Goal: Complete application form: Complete application form

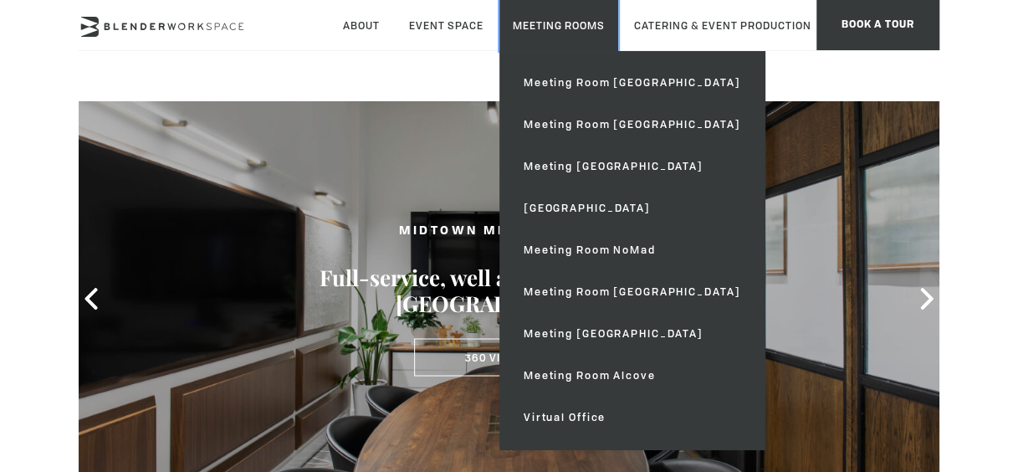
click at [565, 17] on link "Meeting Rooms" at bounding box center [558, 25] width 119 height 51
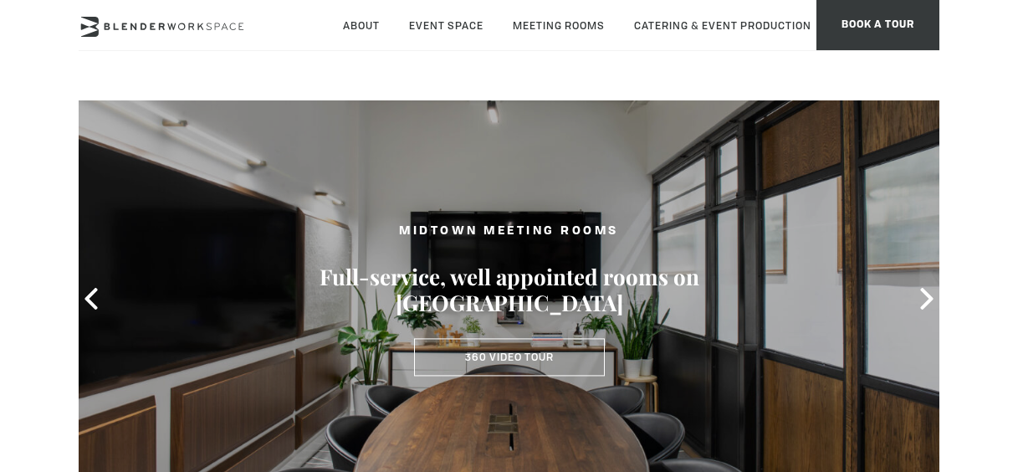
type div "[DATE]"
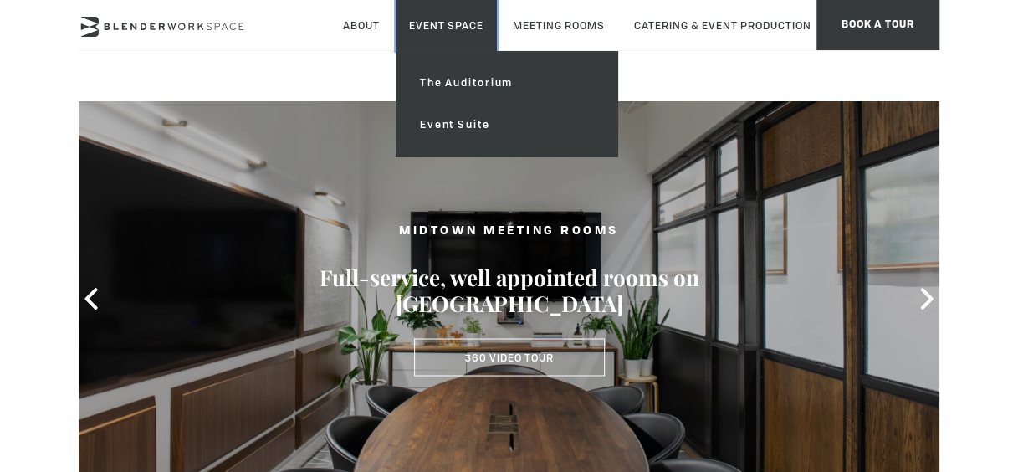
click at [428, 25] on link "Event Space" at bounding box center [446, 25] width 101 height 51
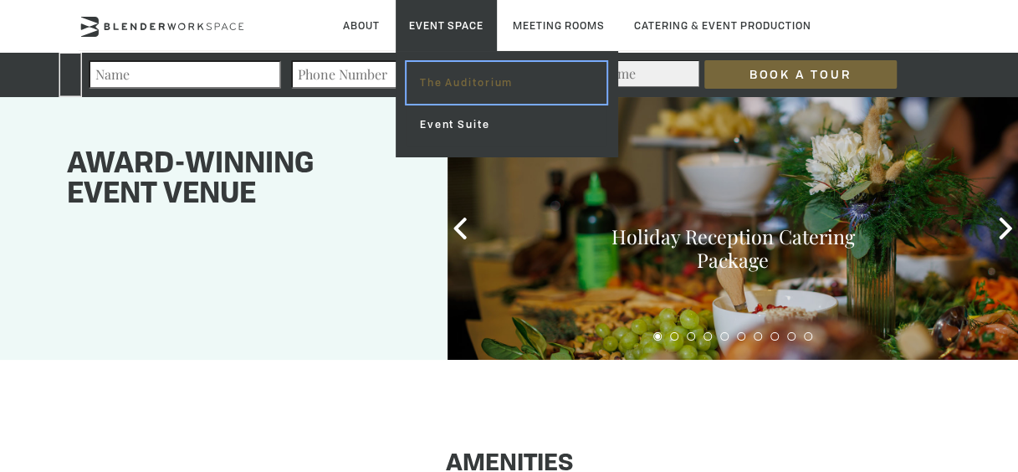
click at [490, 74] on link "The Auditorium" at bounding box center [506, 83] width 200 height 42
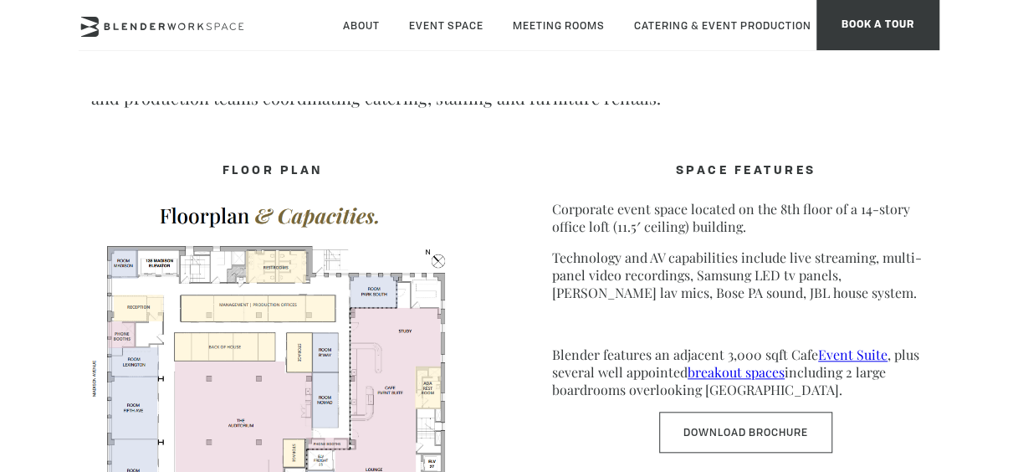
scroll to position [669, 0]
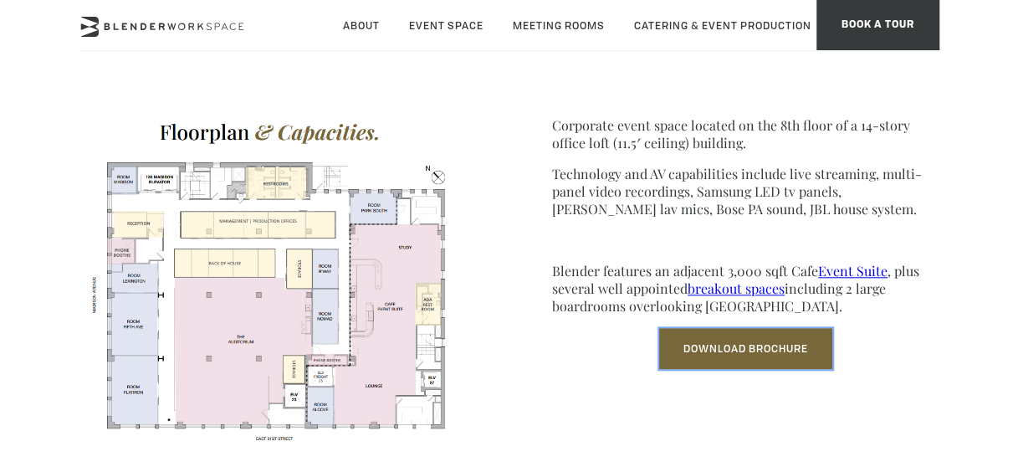
click at [694, 335] on link "Download Brochure" at bounding box center [745, 348] width 173 height 41
click at [779, 360] on link "Download Brochure" at bounding box center [745, 348] width 173 height 41
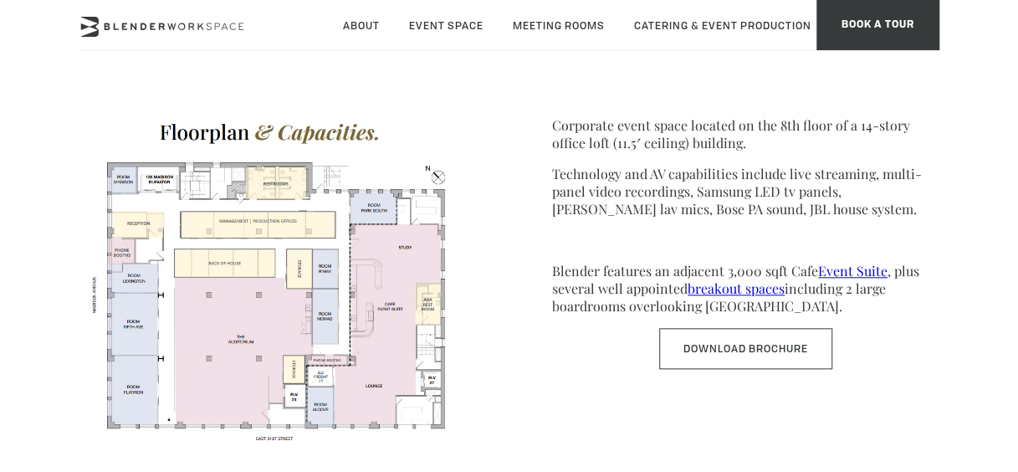
click at [907, 323] on div "SPACE FEATURES Corporate event space located on the 8th floor of a 14-story off…" at bounding box center [745, 220] width 387 height 298
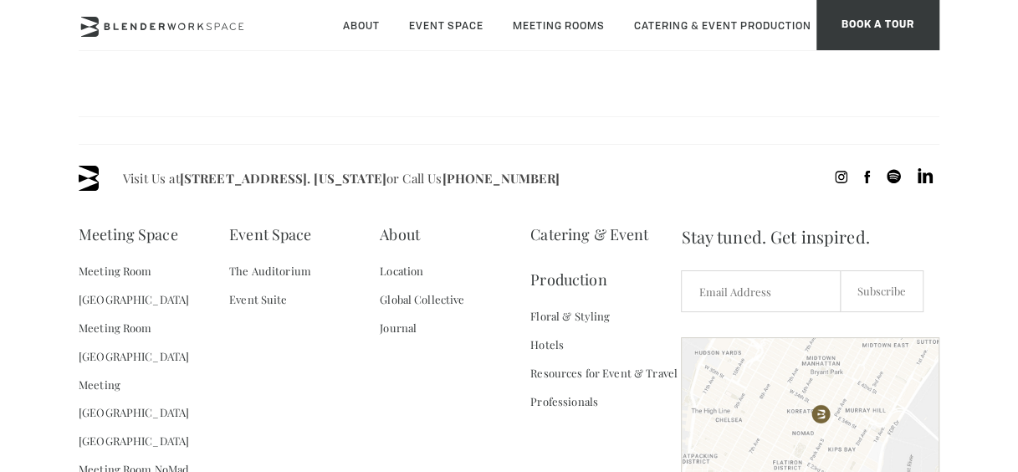
scroll to position [1505, 0]
click at [264, 268] on link "The Auditorium" at bounding box center [270, 270] width 82 height 28
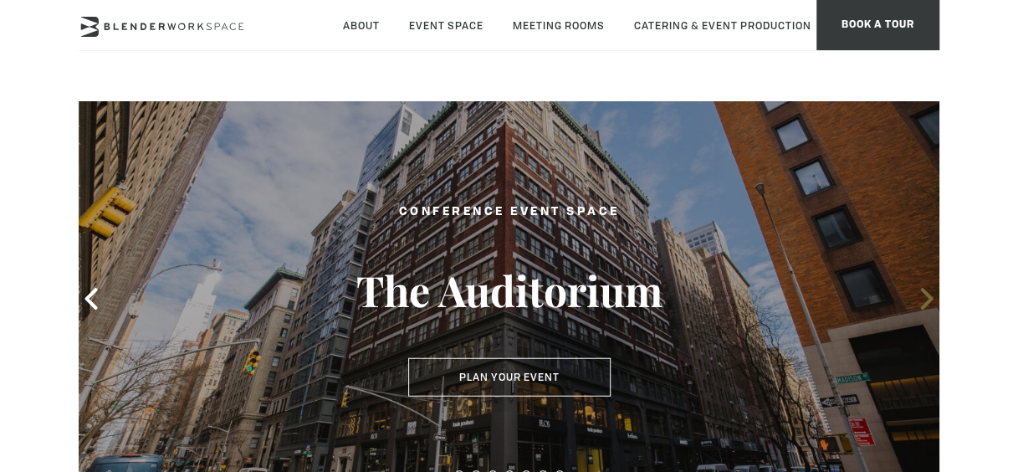
click at [922, 304] on icon at bounding box center [927, 299] width 22 height 22
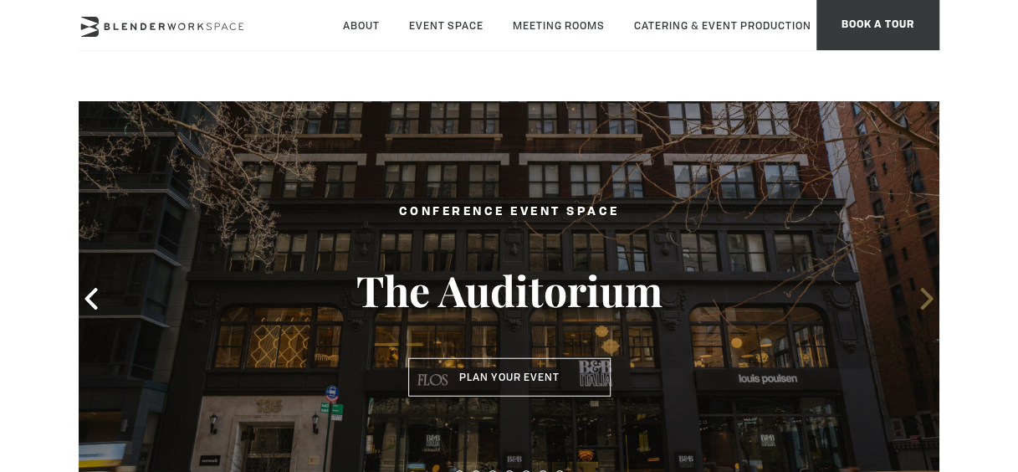
click at [922, 304] on icon at bounding box center [927, 299] width 22 height 22
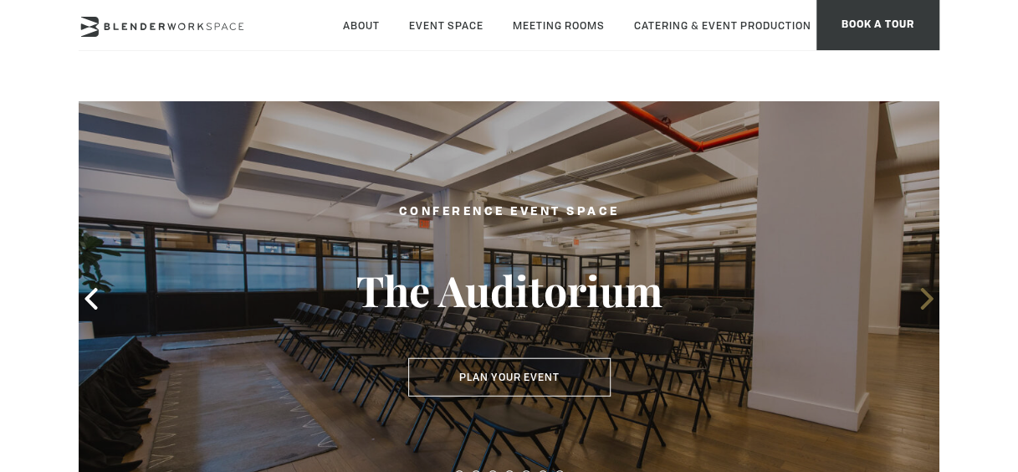
scroll to position [84, 0]
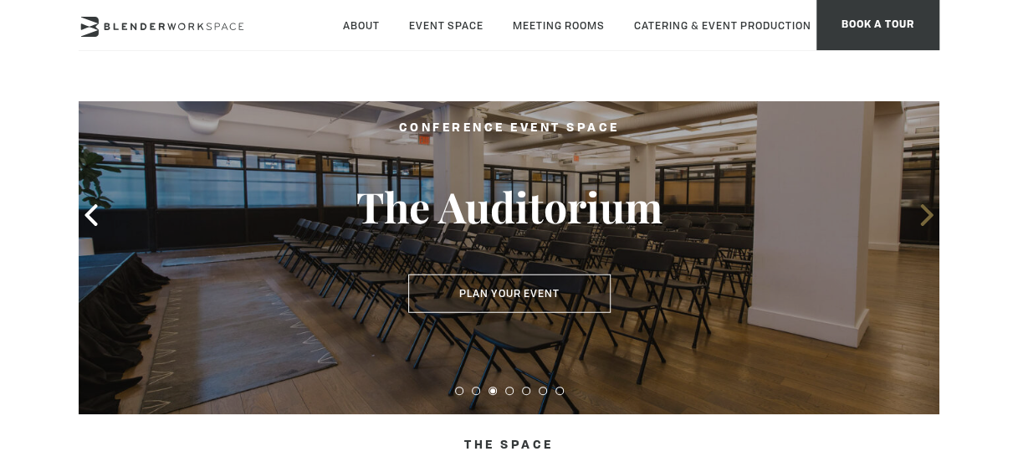
click at [925, 216] on icon at bounding box center [927, 215] width 22 height 22
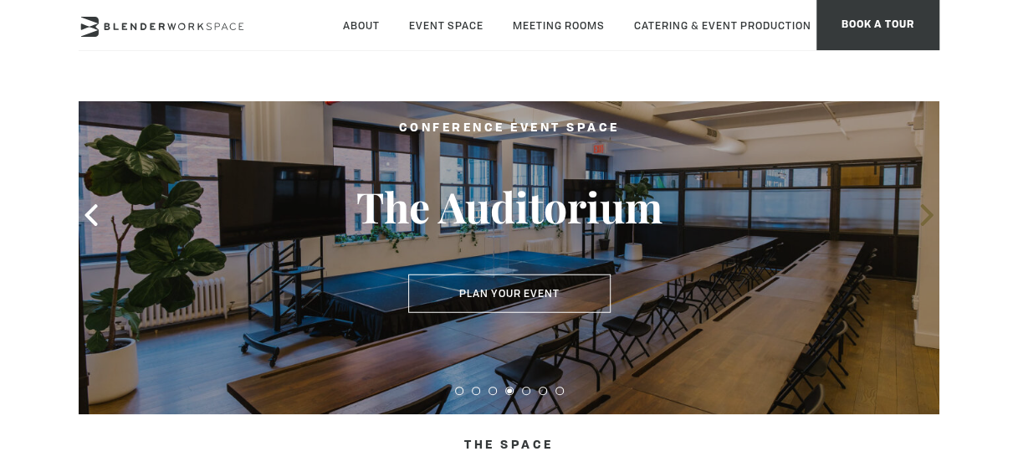
click at [925, 216] on icon at bounding box center [927, 215] width 22 height 22
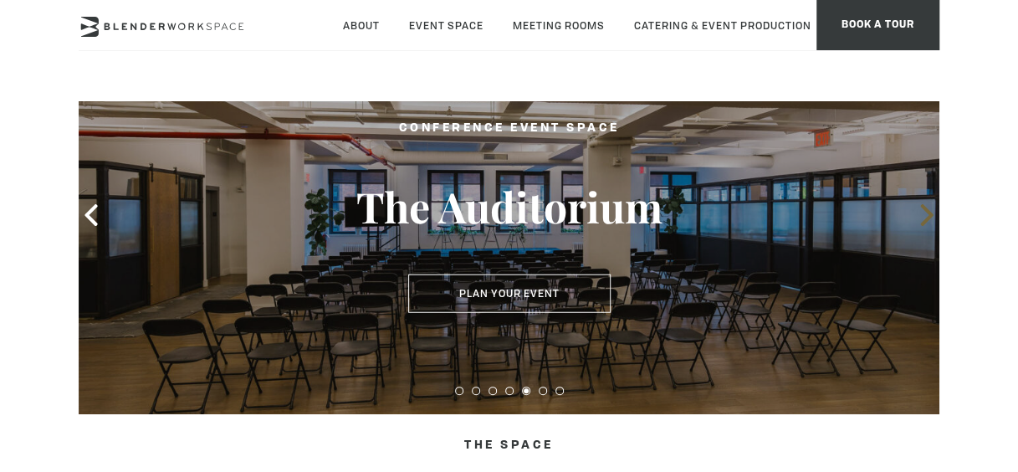
click at [925, 216] on icon at bounding box center [927, 215] width 22 height 22
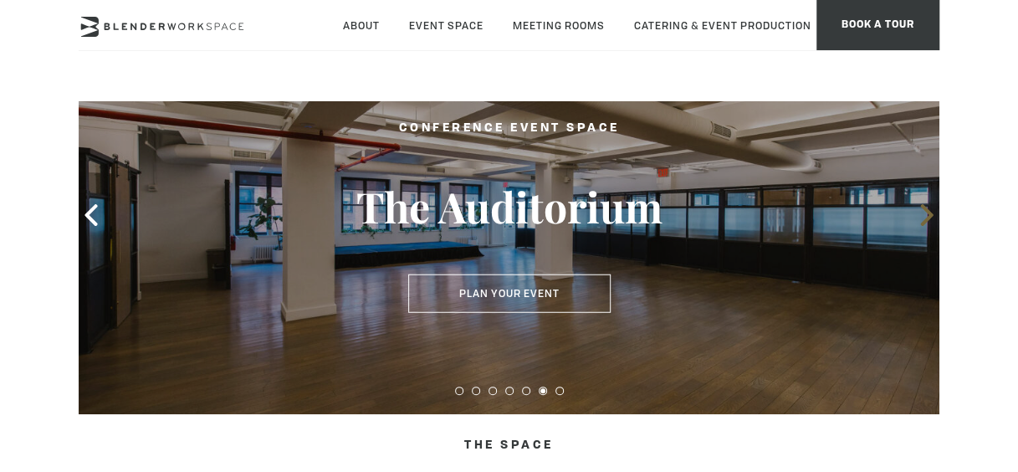
click at [925, 216] on icon at bounding box center [927, 215] width 22 height 22
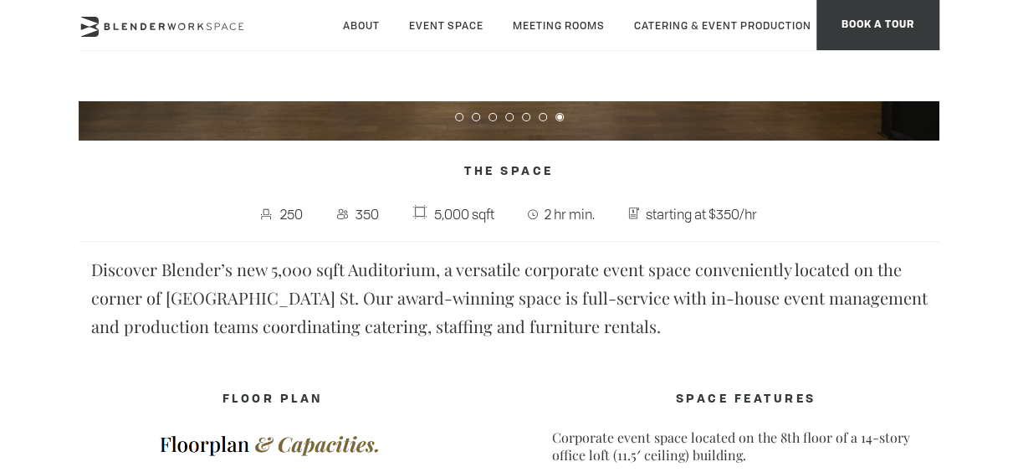
scroll to position [335, 0]
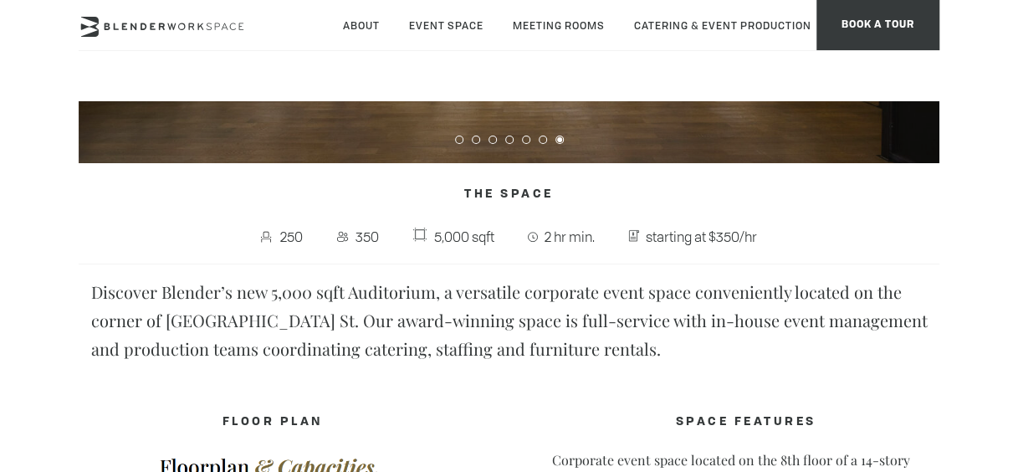
click at [263, 242] on icon at bounding box center [266, 236] width 17 height 17
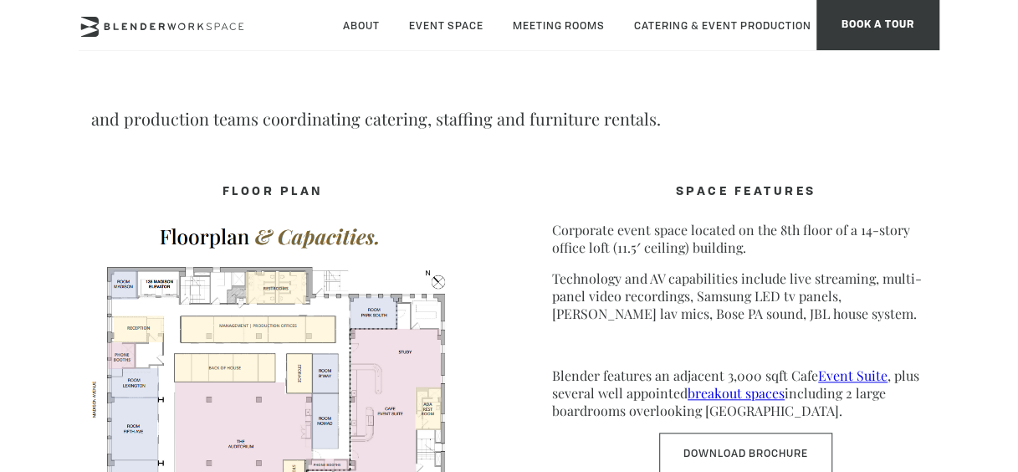
scroll to position [585, 0]
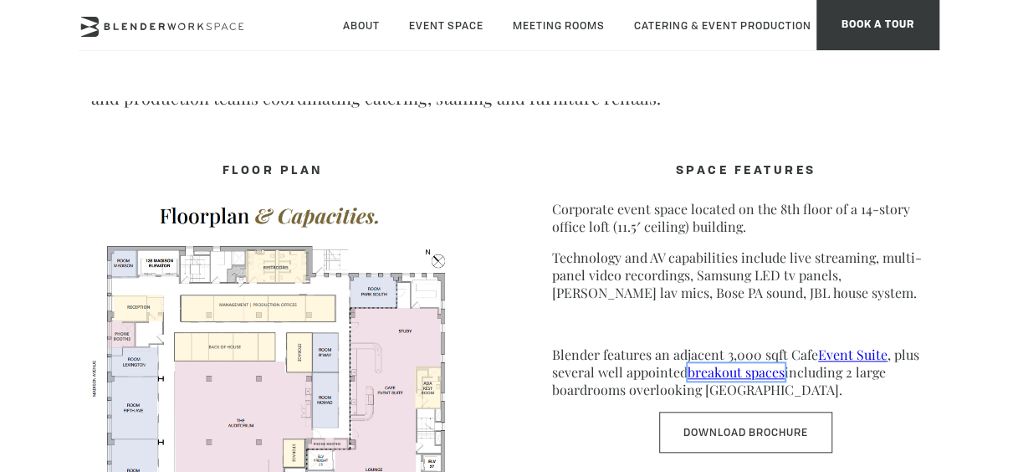
click at [774, 376] on link "breakout spaces" at bounding box center [735, 372] width 97 height 18
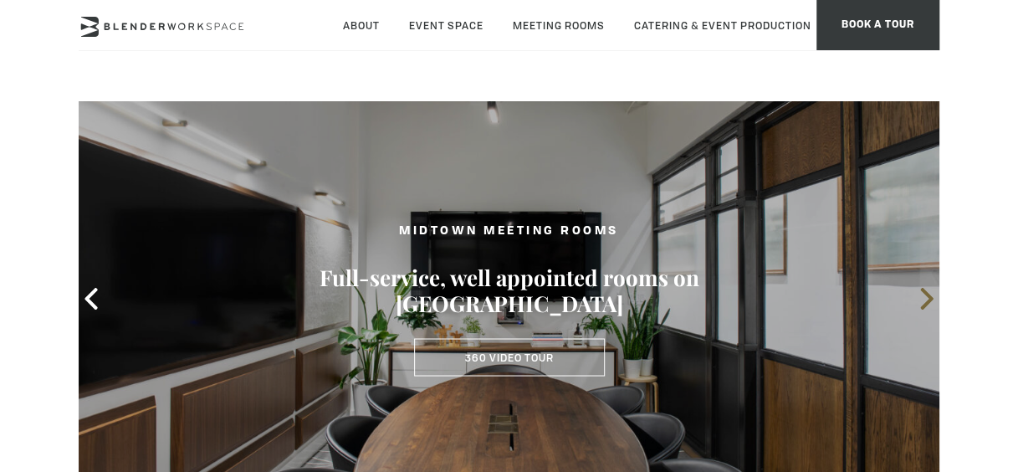
click at [914, 296] on span at bounding box center [926, 298] width 25 height 25
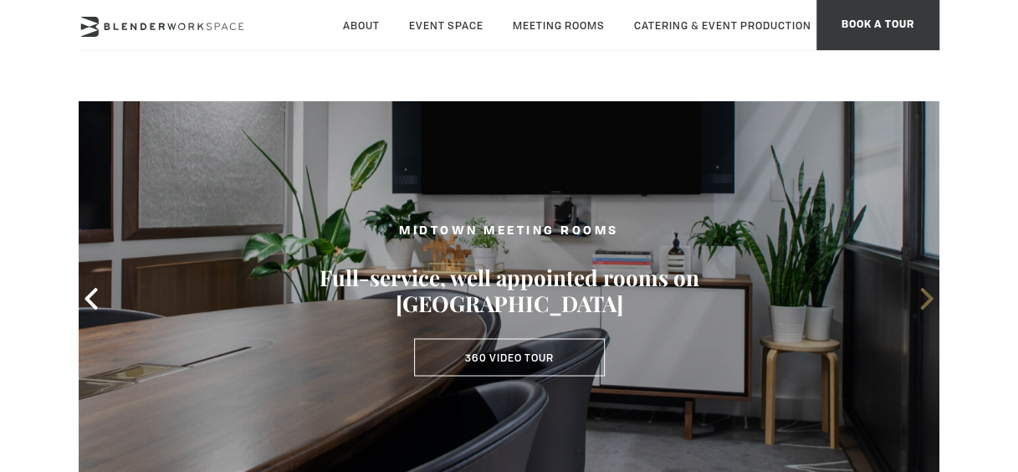
click at [914, 296] on span at bounding box center [926, 298] width 25 height 25
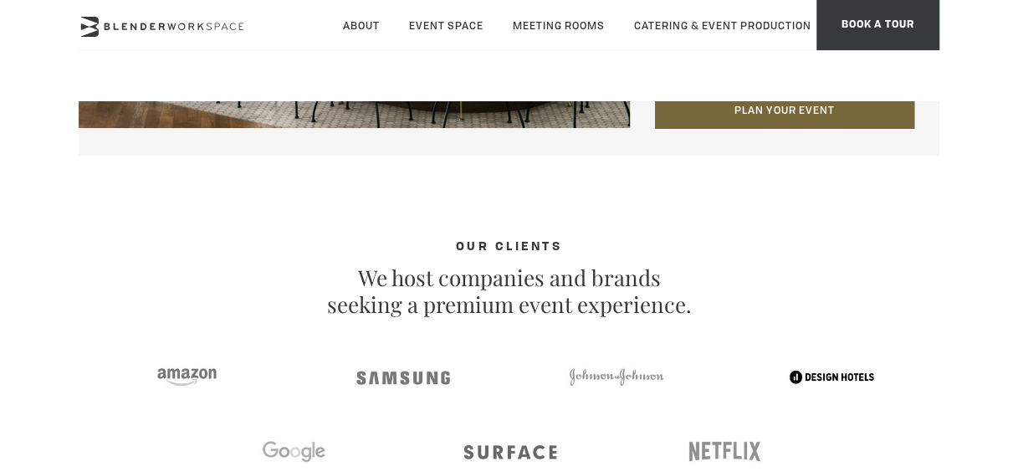
scroll to position [2843, 0]
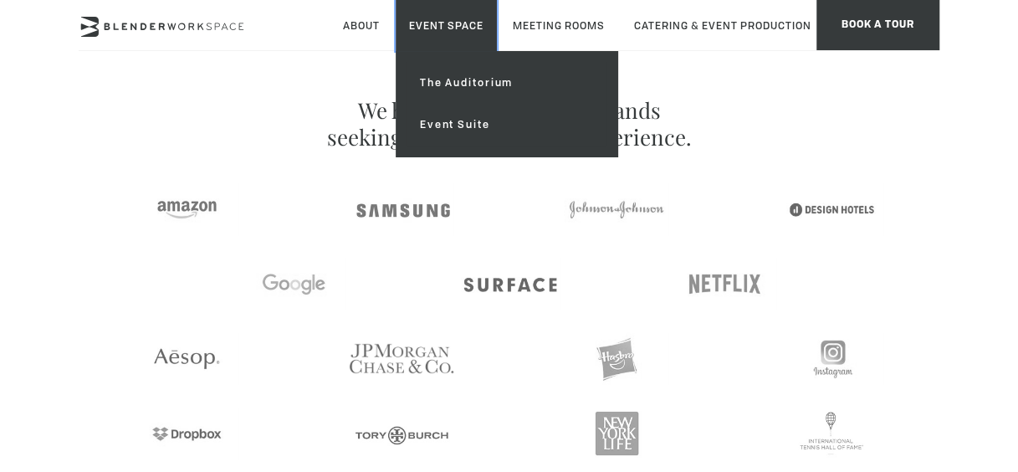
click at [448, 28] on link "Event Space" at bounding box center [446, 25] width 101 height 51
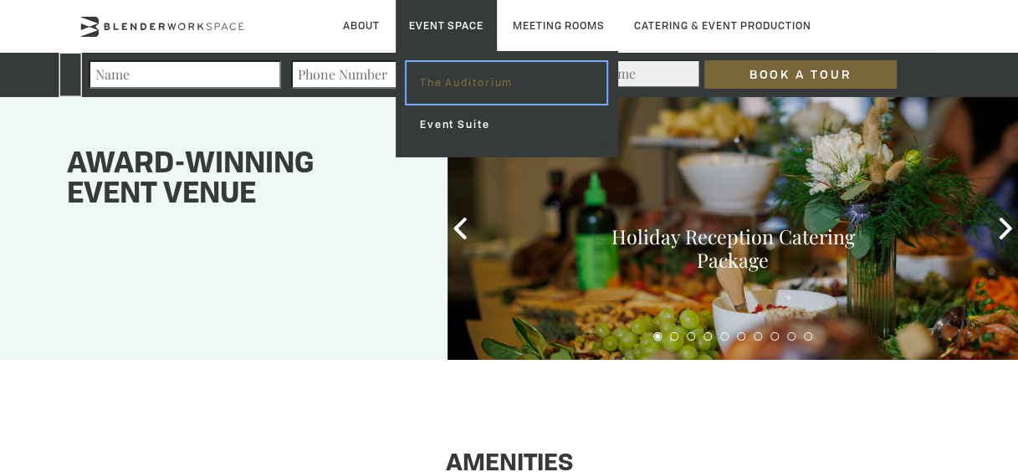
click at [475, 89] on link "The Auditorium" at bounding box center [506, 83] width 200 height 42
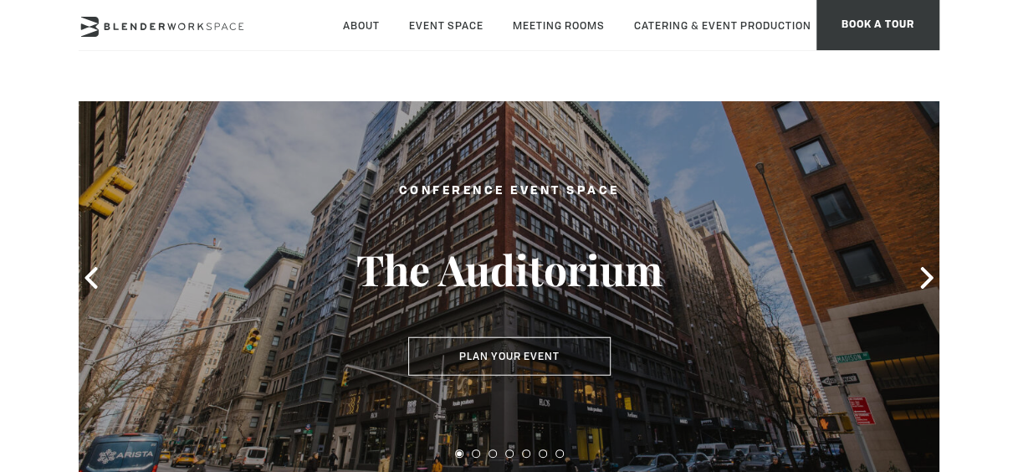
scroll to position [84, 0]
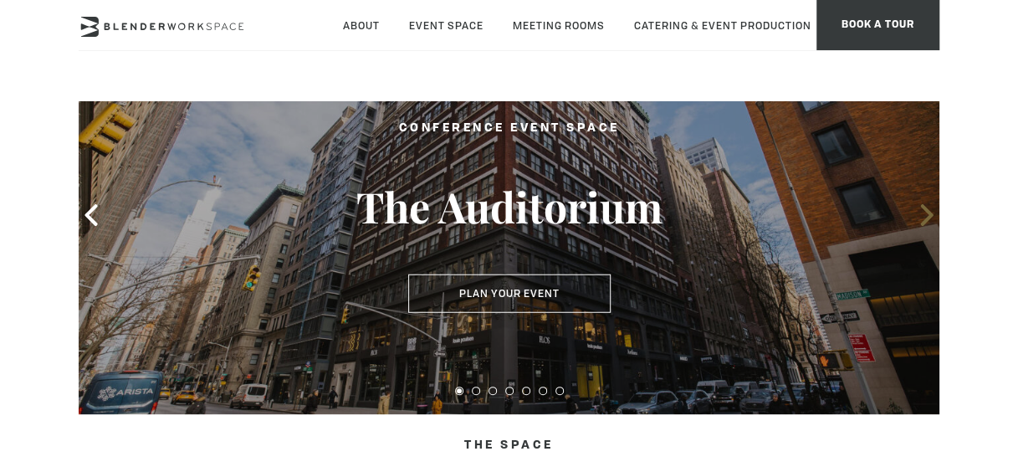
click at [933, 215] on icon at bounding box center [926, 215] width 13 height 22
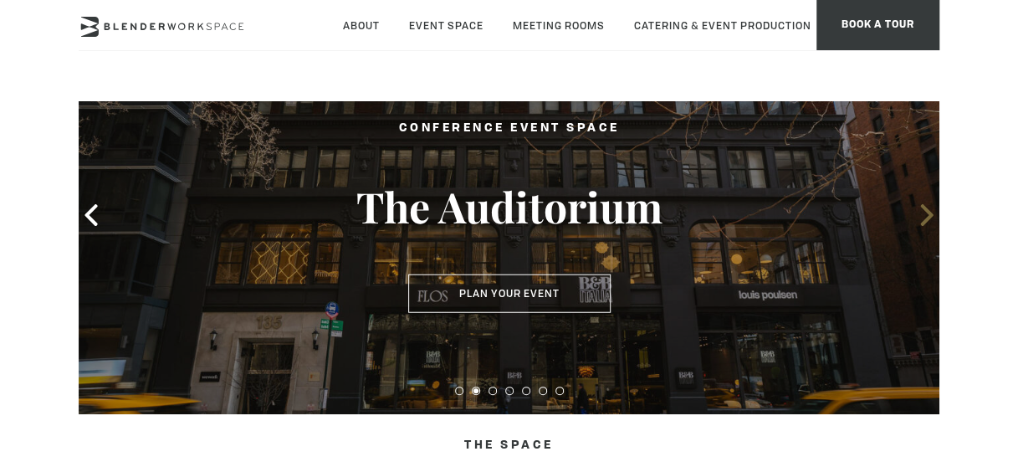
click at [918, 215] on icon at bounding box center [927, 215] width 22 height 22
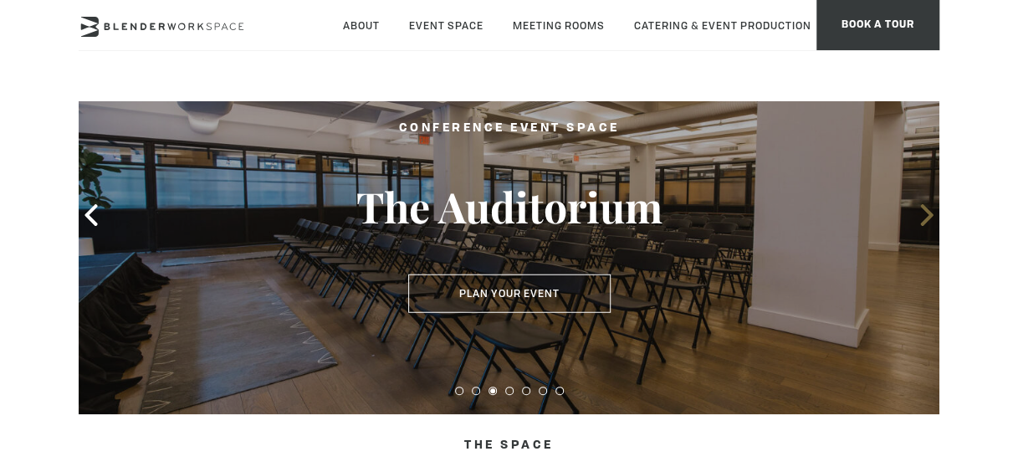
click at [918, 215] on icon at bounding box center [927, 215] width 22 height 22
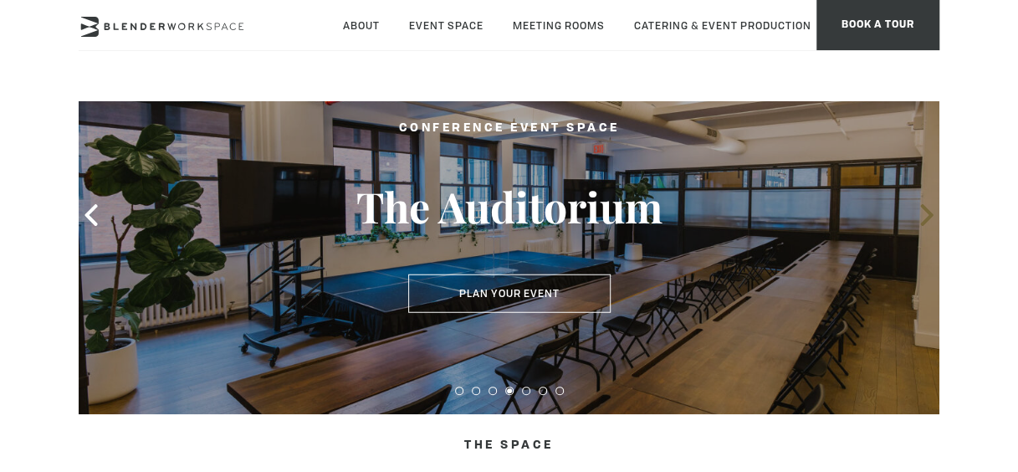
click at [918, 215] on icon at bounding box center [927, 215] width 22 height 22
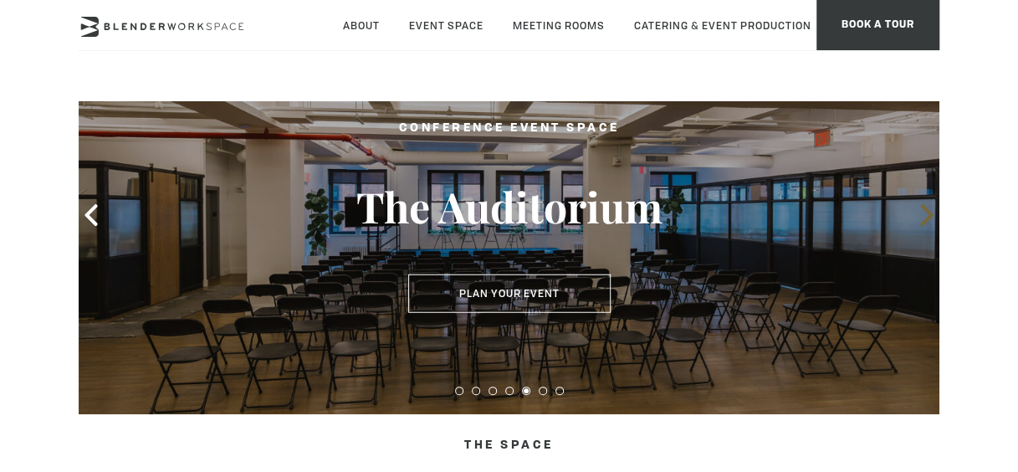
click at [918, 215] on icon at bounding box center [927, 215] width 22 height 22
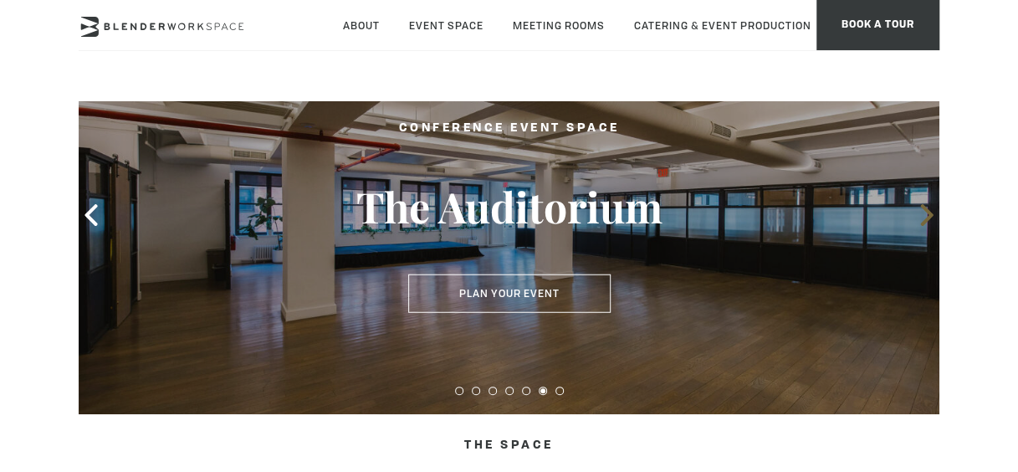
click at [918, 215] on icon at bounding box center [927, 215] width 22 height 22
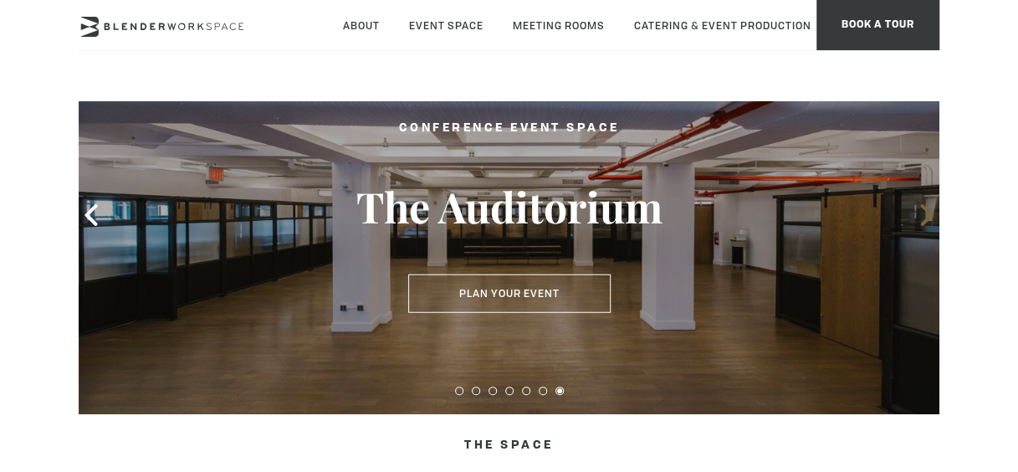
click at [918, 215] on icon at bounding box center [927, 215] width 22 height 22
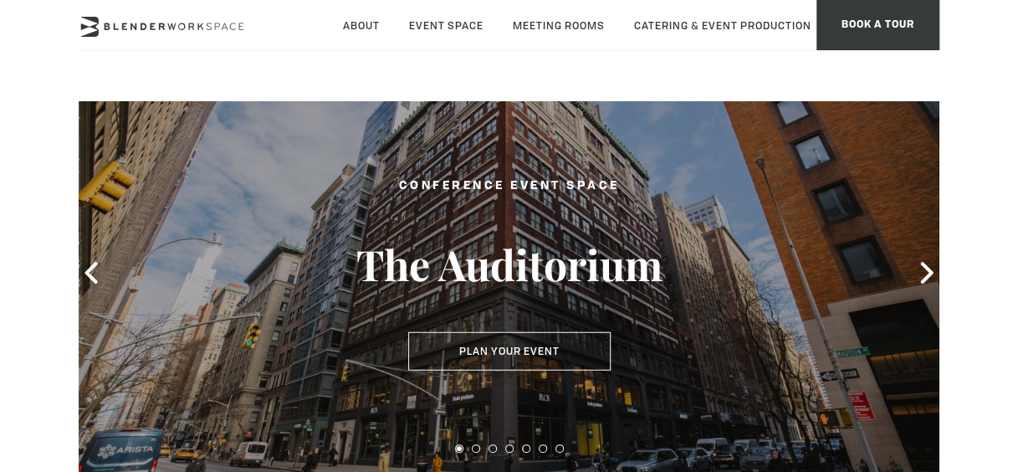
scroll to position [0, 0]
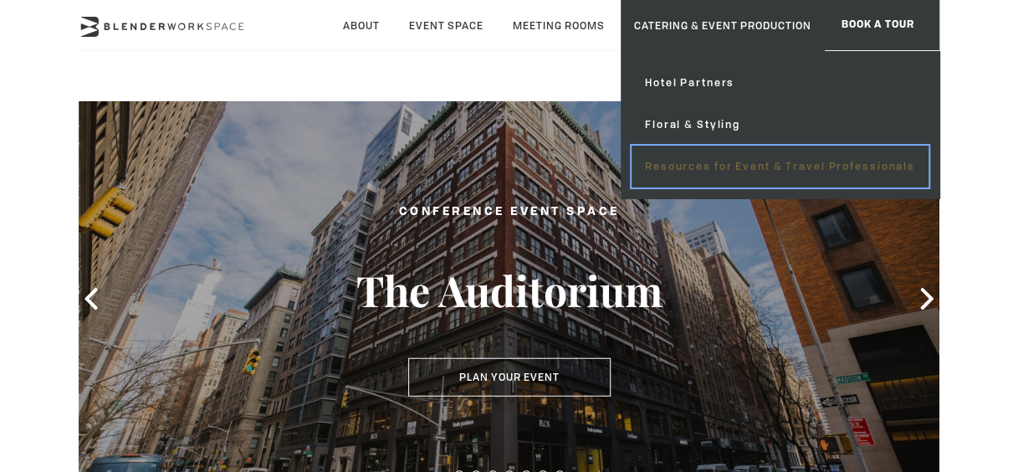
click at [729, 161] on link "Resources for Event & Travel Professionals" at bounding box center [779, 167] width 297 height 42
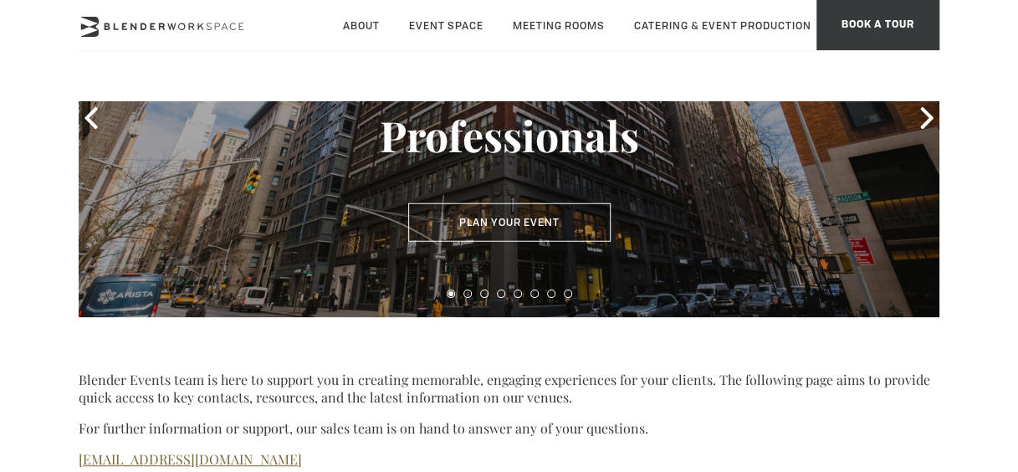
scroll to position [335, 0]
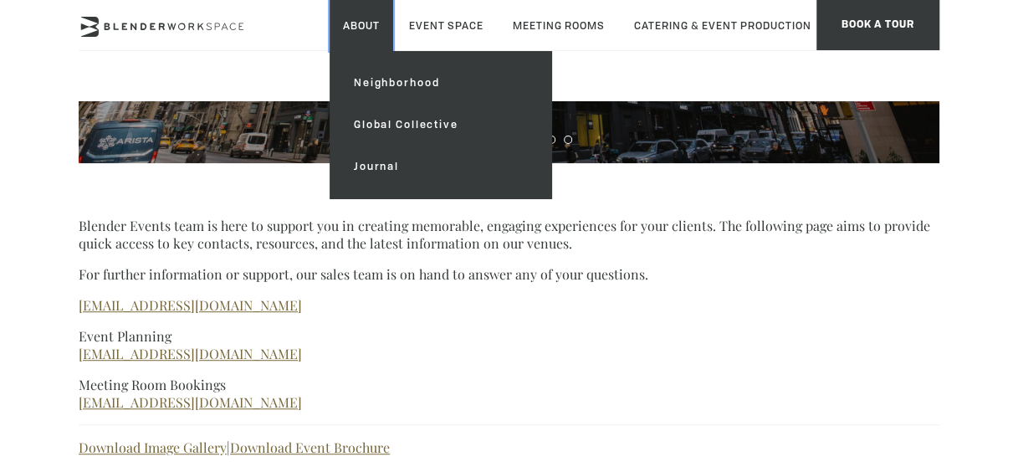
click at [358, 38] on link "About" at bounding box center [362, 25] width 64 height 51
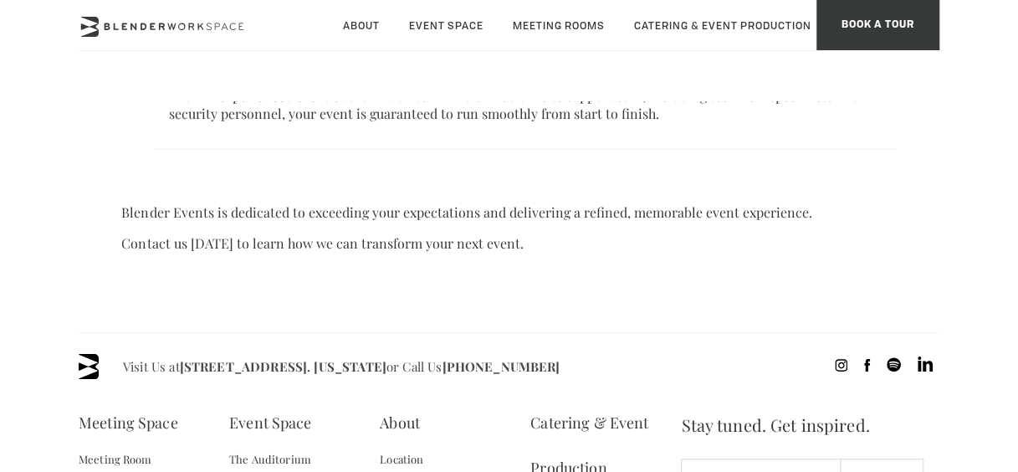
scroll to position [1422, 0]
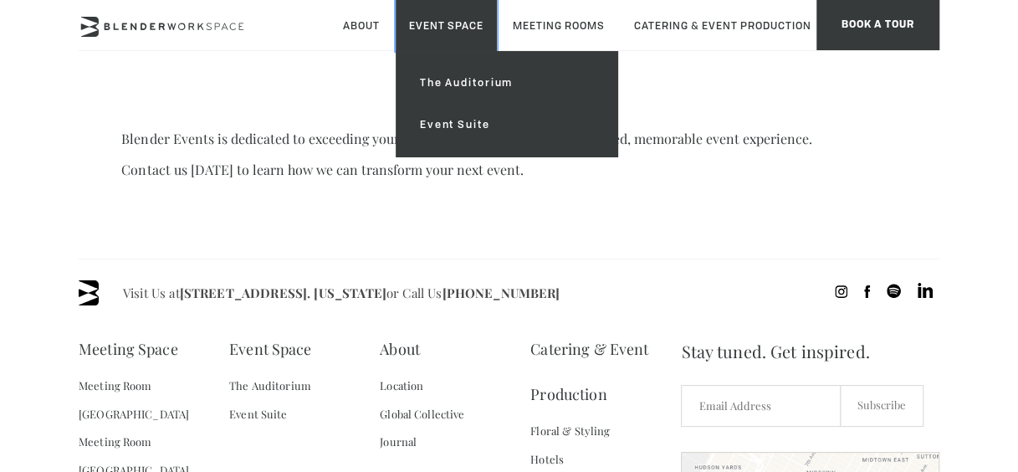
click at [460, 18] on link "Event Space" at bounding box center [446, 25] width 101 height 51
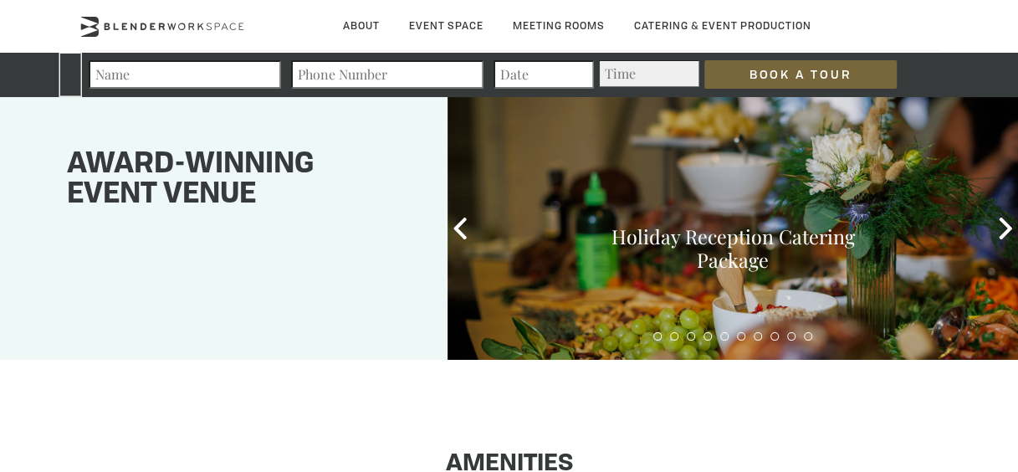
type div "[DATE]"
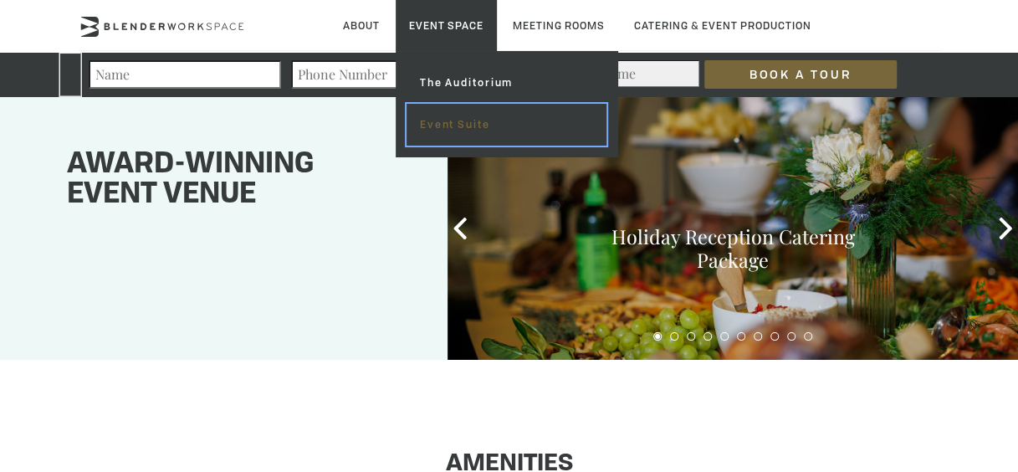
click at [477, 126] on link "Event Suite" at bounding box center [506, 125] width 200 height 42
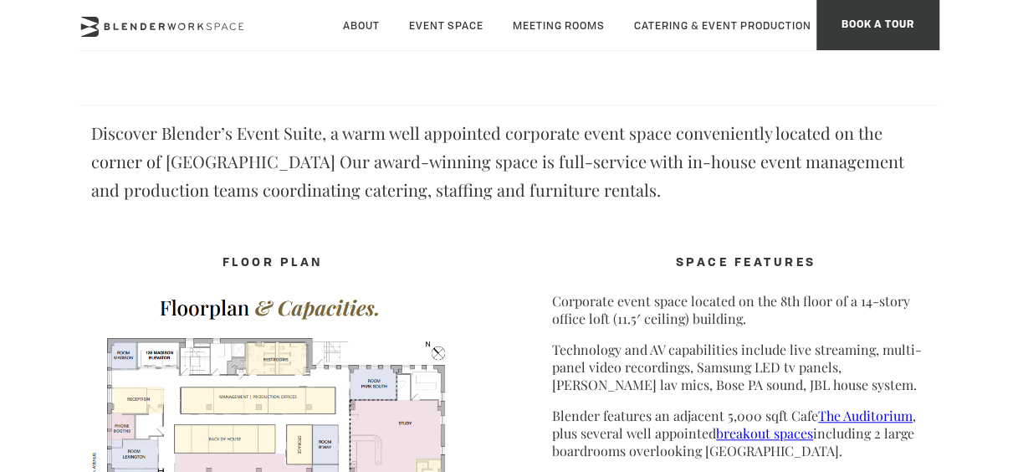
scroll to position [585, 0]
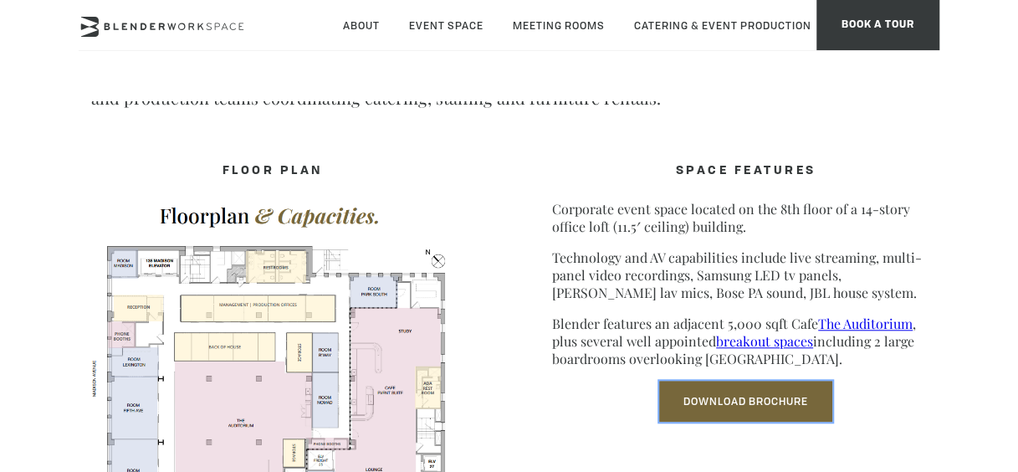
click at [793, 400] on link "Download Brochure" at bounding box center [745, 401] width 173 height 41
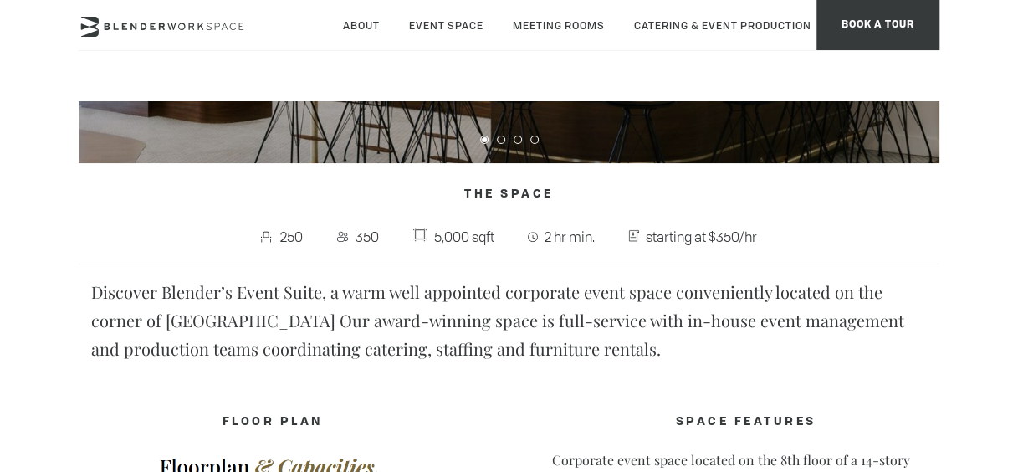
scroll to position [167, 0]
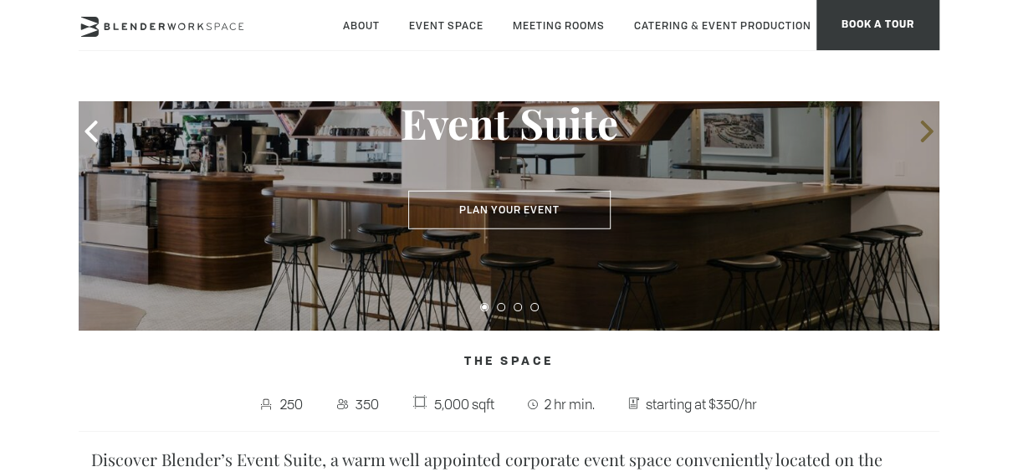
click at [922, 134] on icon at bounding box center [927, 131] width 22 height 22
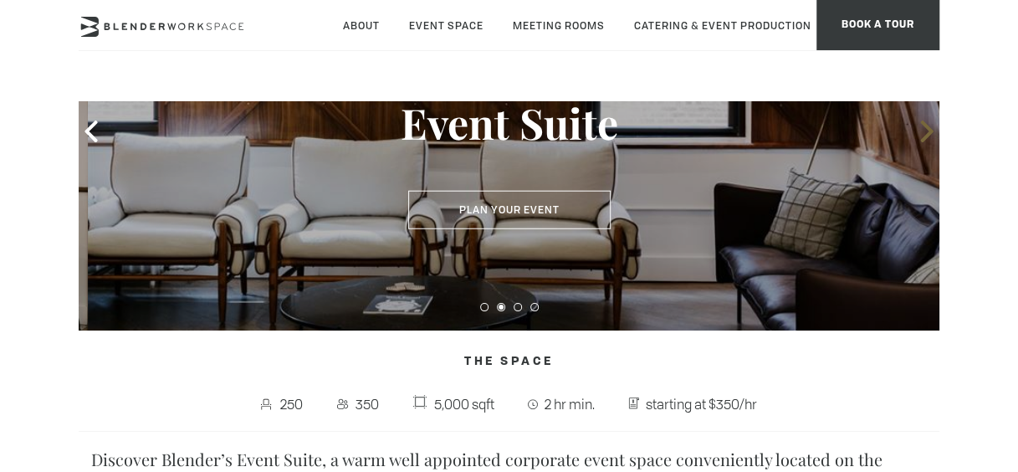
click at [922, 134] on icon at bounding box center [927, 131] width 22 height 22
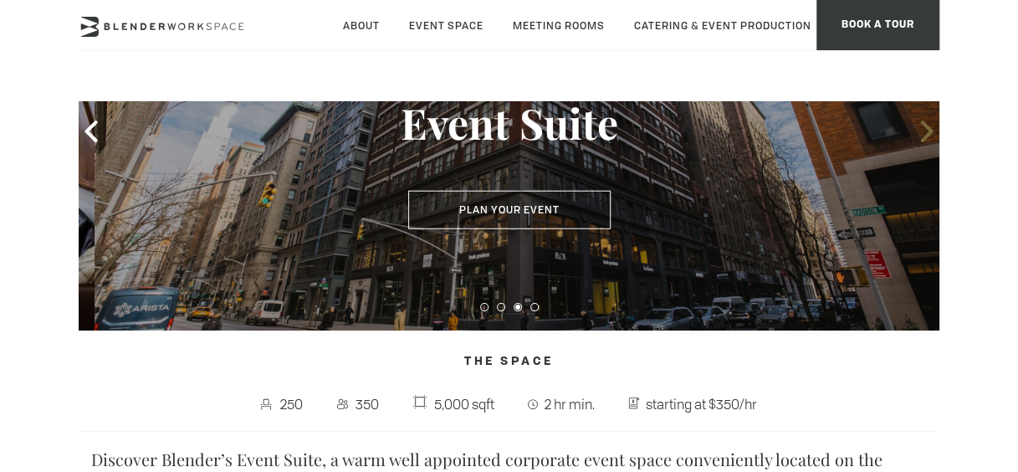
click at [922, 134] on icon at bounding box center [927, 131] width 22 height 22
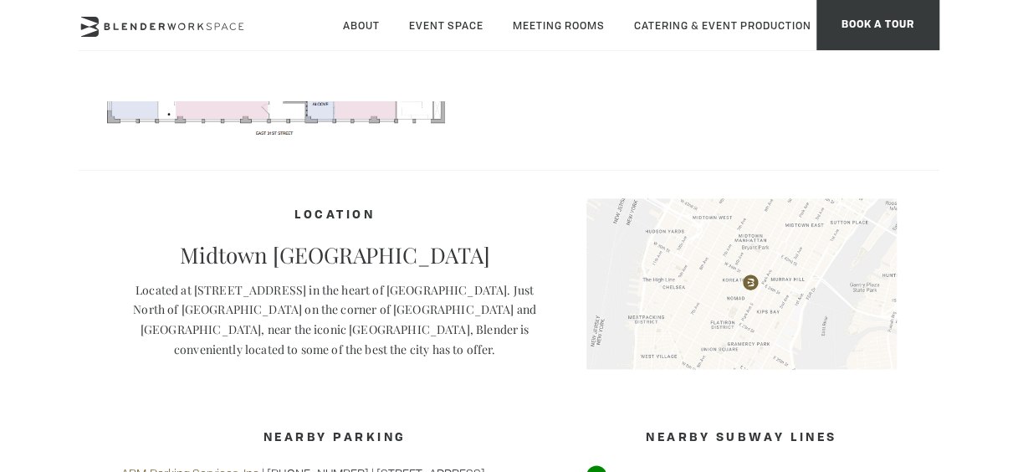
scroll to position [0, 0]
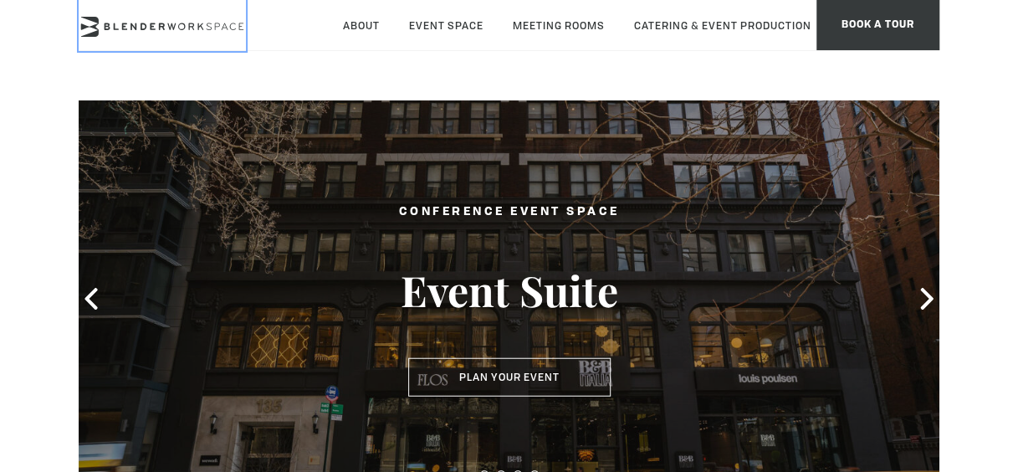
click at [196, 25] on icon at bounding box center [162, 27] width 167 height 20
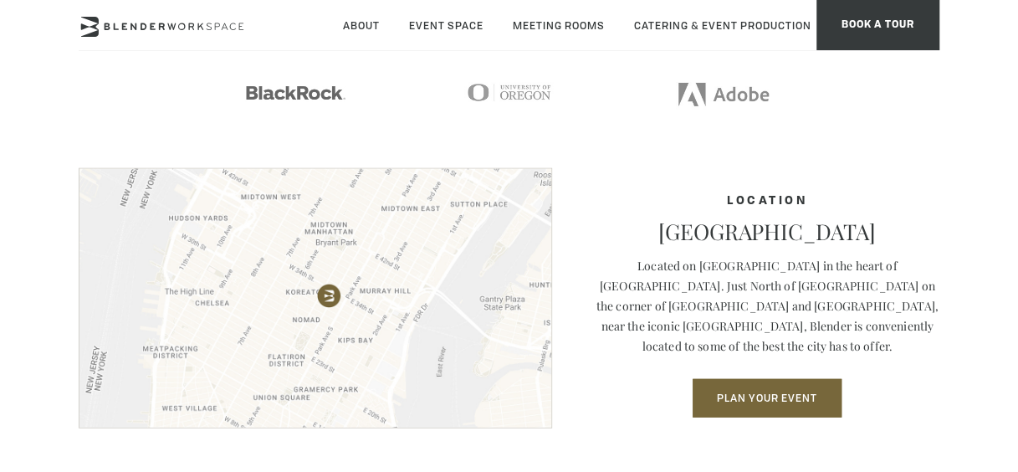
scroll to position [1811, 0]
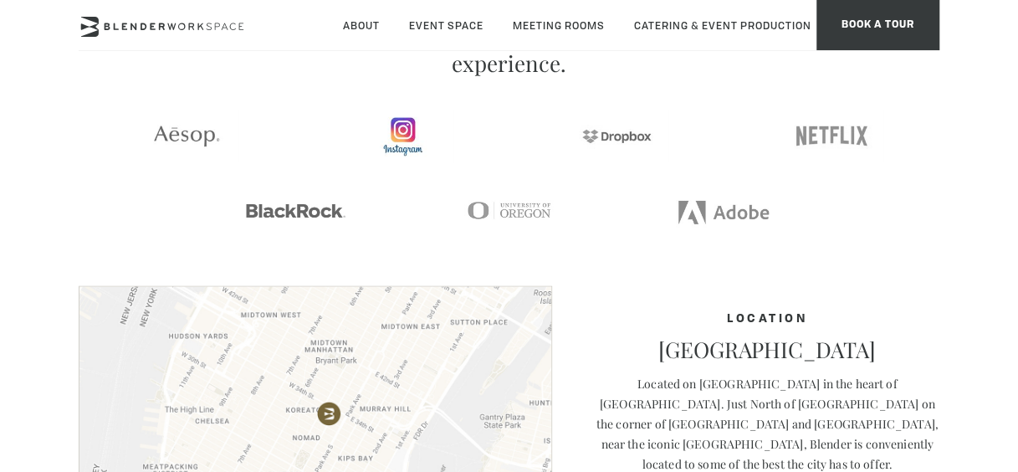
click at [481, 151] on img at bounding box center [401, 136] width 172 height 53
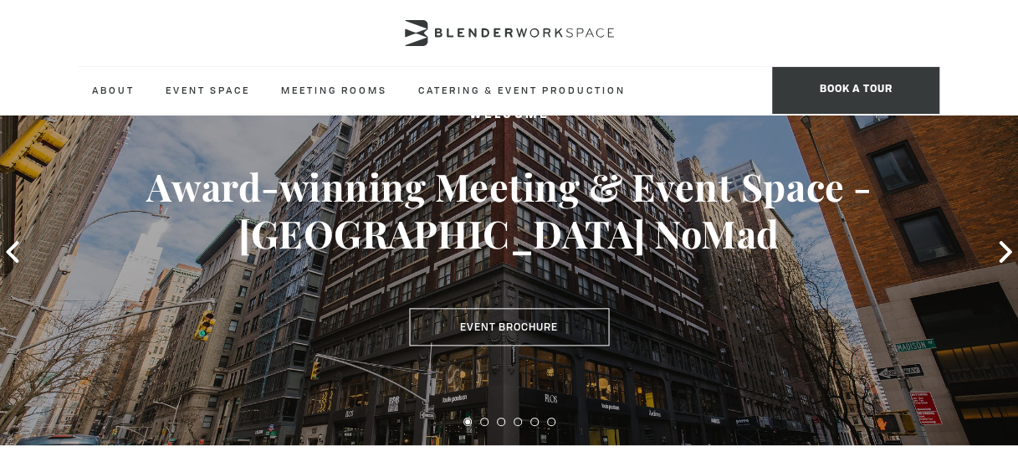
scroll to position [0, 0]
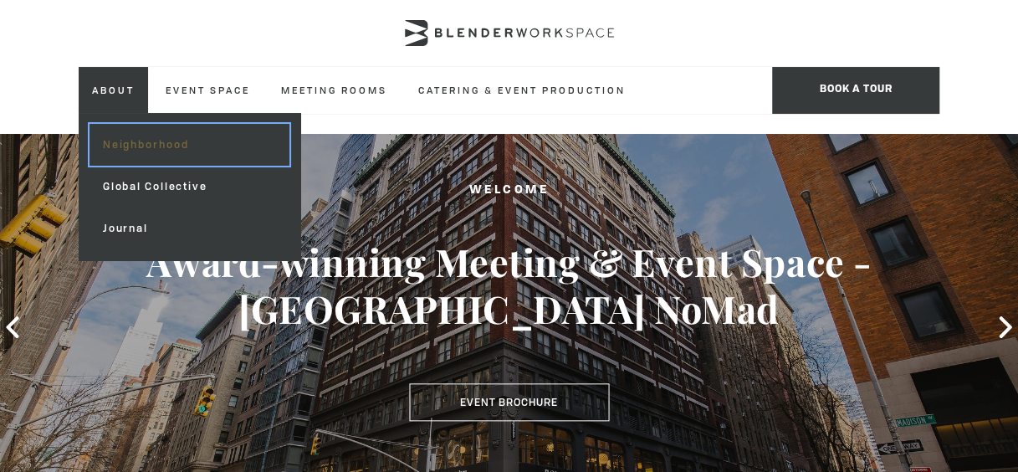
click at [156, 147] on link "Neighborhood" at bounding box center [189, 145] width 200 height 42
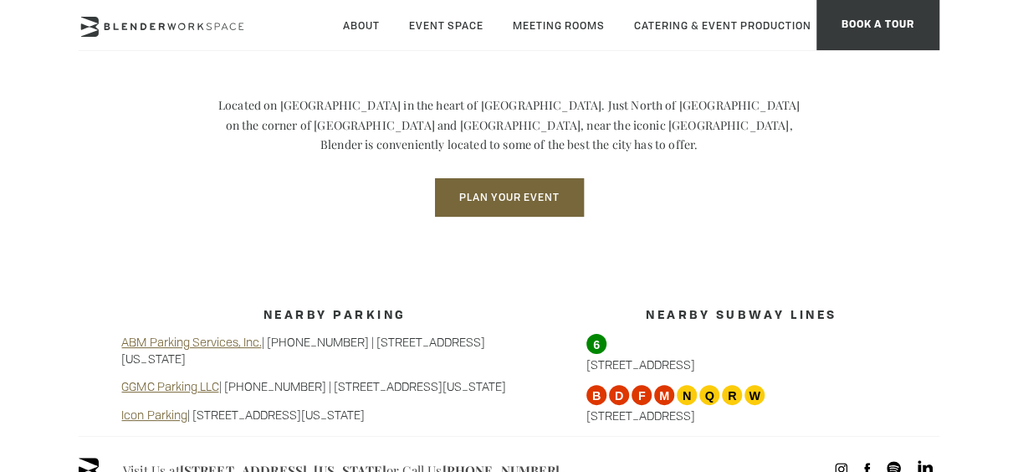
scroll to position [1004, 0]
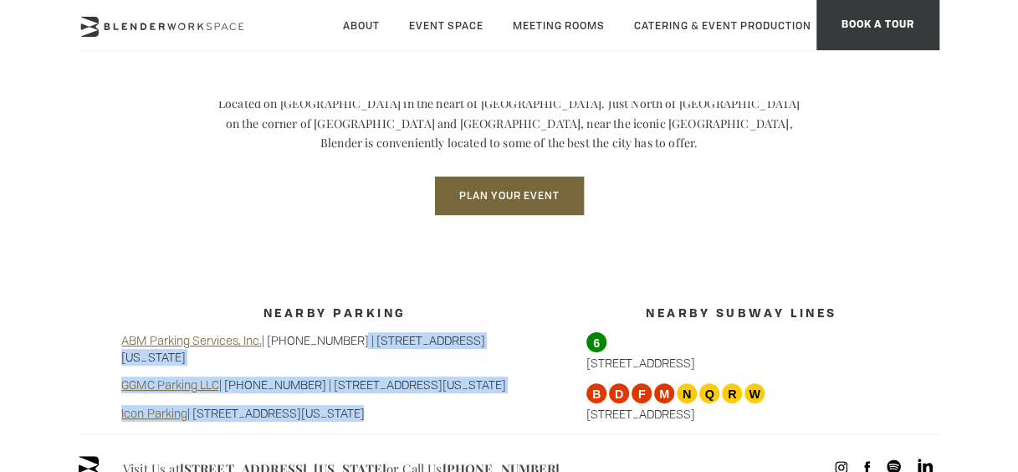
drag, startPoint x: 549, startPoint y: 340, endPoint x: 337, endPoint y: 345, distance: 211.6
click at [337, 345] on div "Nearby Parking ABM Parking Services, Inc. | [PHONE_NUMBER] | [STREET_ADDRESS][G…" at bounding box center [508, 364] width 774 height 139
drag, startPoint x: 337, startPoint y: 345, endPoint x: 346, endPoint y: 351, distance: 11.4
click at [346, 351] on div "Nearby Parking ABM Parking Services, Inc. | [PHONE_NUMBER] | [STREET_ADDRESS][G…" at bounding box center [334, 364] width 426 height 139
click at [555, 341] on div at bounding box center [567, 364] width 38 height 139
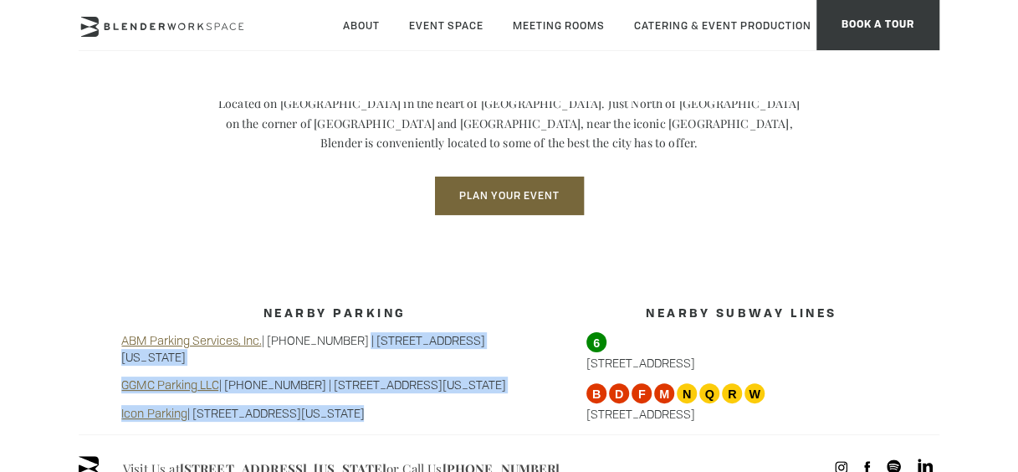
click at [557, 336] on div at bounding box center [567, 364] width 38 height 139
drag, startPoint x: 548, startPoint y: 340, endPoint x: 392, endPoint y: 342, distance: 155.6
click at [392, 342] on div "Nearby Parking ABM Parking Services, Inc. | [PHONE_NUMBER] | [STREET_ADDRESS][G…" at bounding box center [508, 364] width 774 height 139
drag, startPoint x: 392, startPoint y: 342, endPoint x: 398, endPoint y: 360, distance: 19.3
click at [398, 376] on p "GGMC Parking LLC | [PHONE_NUMBER] | [STREET_ADDRESS][US_STATE]" at bounding box center [334, 384] width 426 height 17
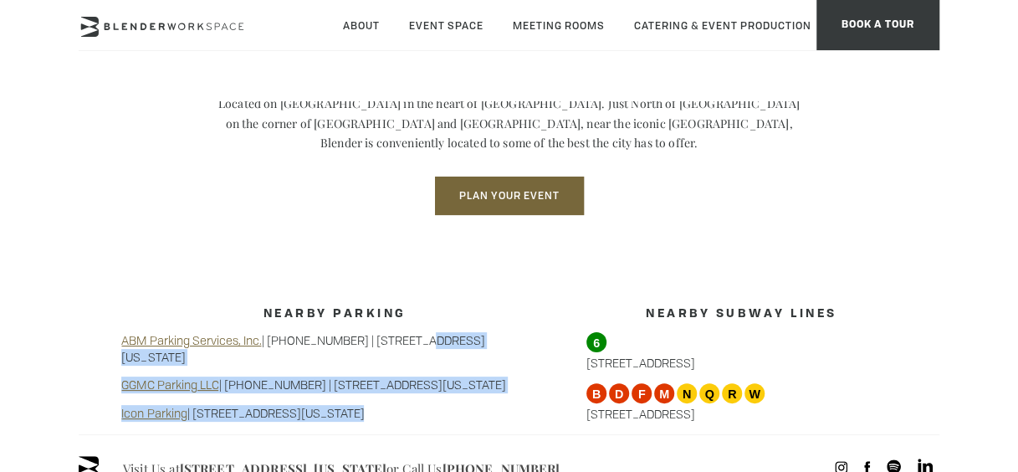
click at [360, 352] on div "Nearby Parking ABM Parking Services, Inc. | [PHONE_NUMBER] | [STREET_ADDRESS][G…" at bounding box center [334, 364] width 426 height 139
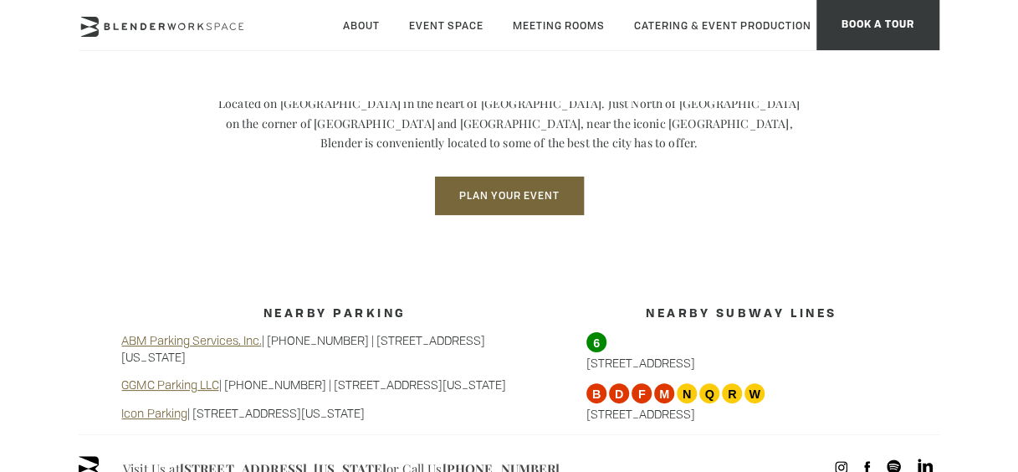
drag, startPoint x: 343, startPoint y: 337, endPoint x: 535, endPoint y: 338, distance: 192.4
click at [535, 338] on p "ABM Parking Services, Inc. | [PHONE_NUMBER] | [STREET_ADDRESS][US_STATE]" at bounding box center [334, 348] width 426 height 33
drag, startPoint x: 535, startPoint y: 338, endPoint x: 554, endPoint y: 340, distance: 18.6
click at [554, 340] on div at bounding box center [567, 364] width 38 height 139
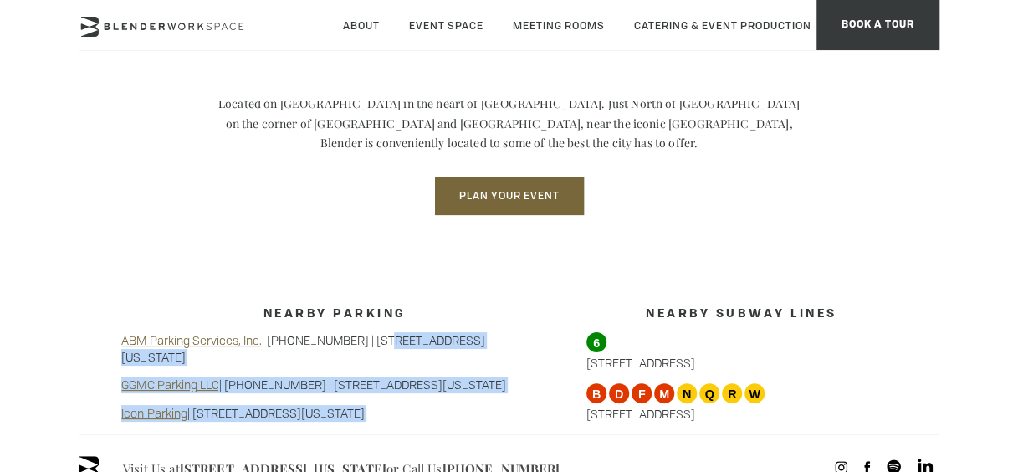
drag, startPoint x: 552, startPoint y: 340, endPoint x: 372, endPoint y: 343, distance: 179.8
click at [372, 343] on div "Nearby Parking ABM Parking Services, Inc. | [PHONE_NUMBER] | [STREET_ADDRESS][G…" at bounding box center [508, 364] width 774 height 139
drag, startPoint x: 372, startPoint y: 343, endPoint x: 361, endPoint y: 345, distance: 11.2
click at [370, 345] on p "ABM Parking Services, Inc. | 212-213-1282 | 475 Park Ave South, New York, NY 10…" at bounding box center [334, 348] width 426 height 33
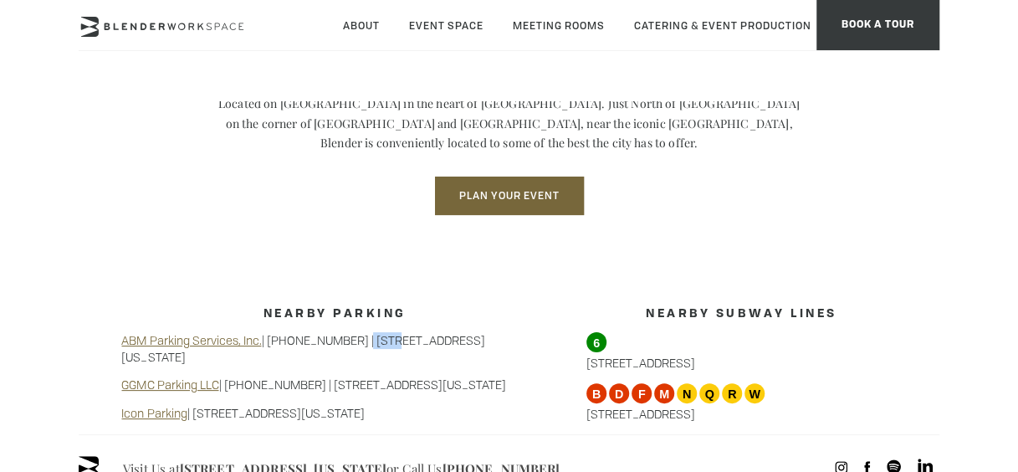
drag, startPoint x: 343, startPoint y: 338, endPoint x: 368, endPoint y: 335, distance: 25.2
click at [368, 335] on p "ABM Parking Services, Inc. | 212-213-1282 | 475 Park Ave South, New York, NY 10…" at bounding box center [334, 348] width 426 height 33
drag, startPoint x: 368, startPoint y: 335, endPoint x: 456, endPoint y: 340, distance: 88.0
click at [456, 340] on p "ABM Parking Services, Inc. | 212-213-1282 | 475 Park Ave South, New York, NY 10…" at bounding box center [334, 348] width 426 height 33
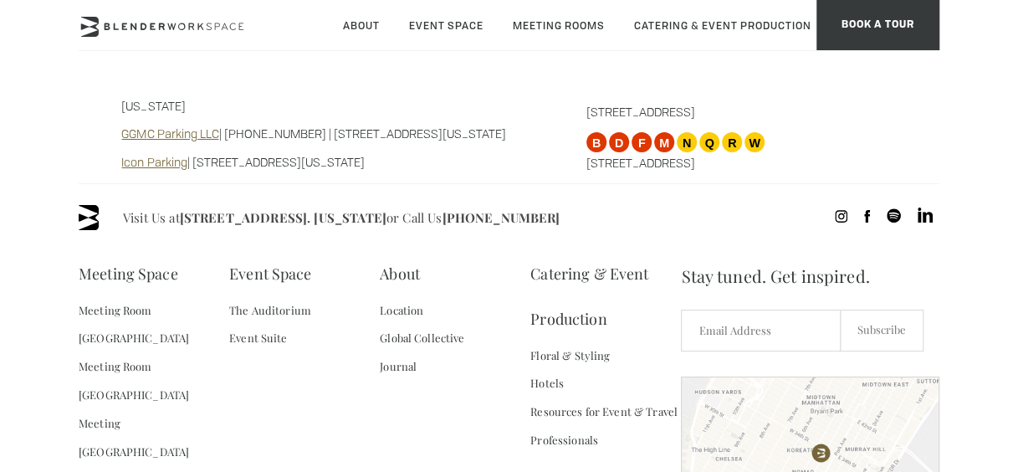
scroll to position [1171, 0]
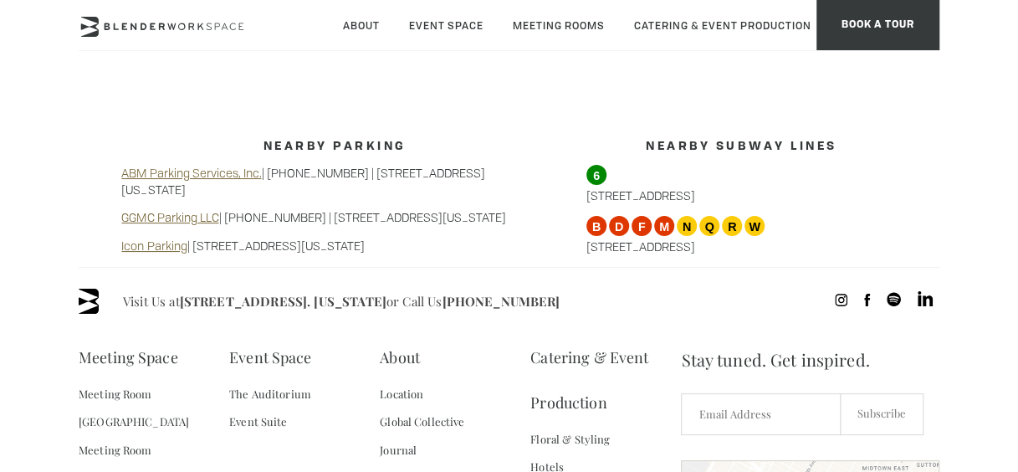
drag, startPoint x: 179, startPoint y: 296, endPoint x: 433, endPoint y: 299, distance: 254.3
click at [433, 299] on span "Visit Us at 135 Madison Ave / E 31st St - Fl 8. New York or Call Us (718) 395-4…" at bounding box center [341, 301] width 437 height 25
drag, startPoint x: 433, startPoint y: 299, endPoint x: 384, endPoint y: 303, distance: 49.5
copy span "[STREET_ADDRESS]. [US_STATE]"
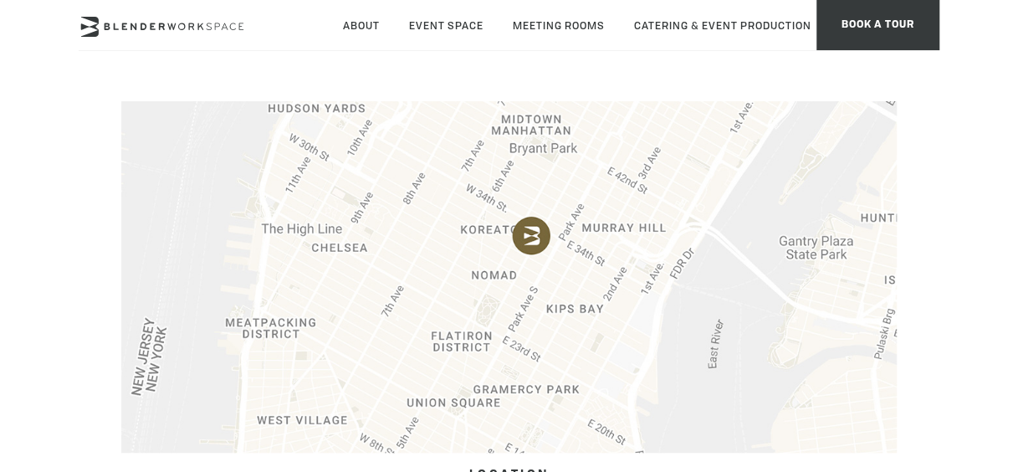
scroll to position [478, 0]
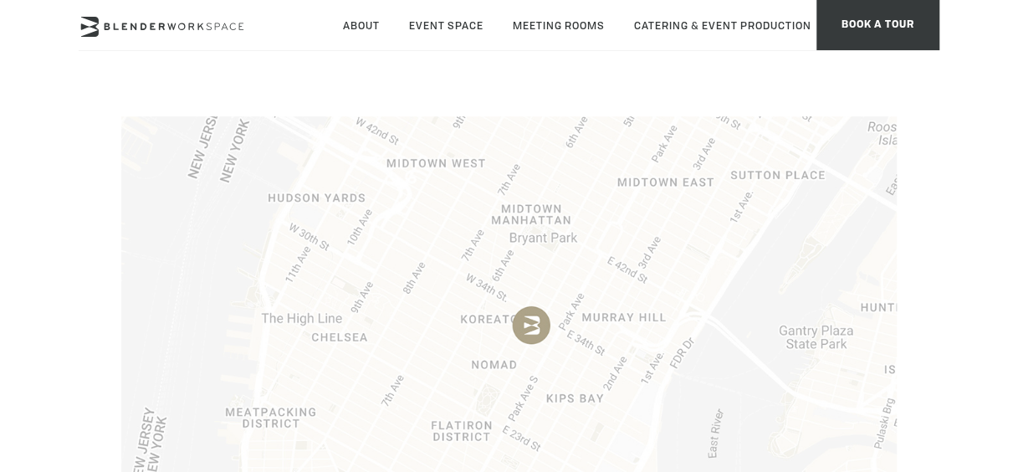
click at [519, 329] on img at bounding box center [508, 329] width 774 height 426
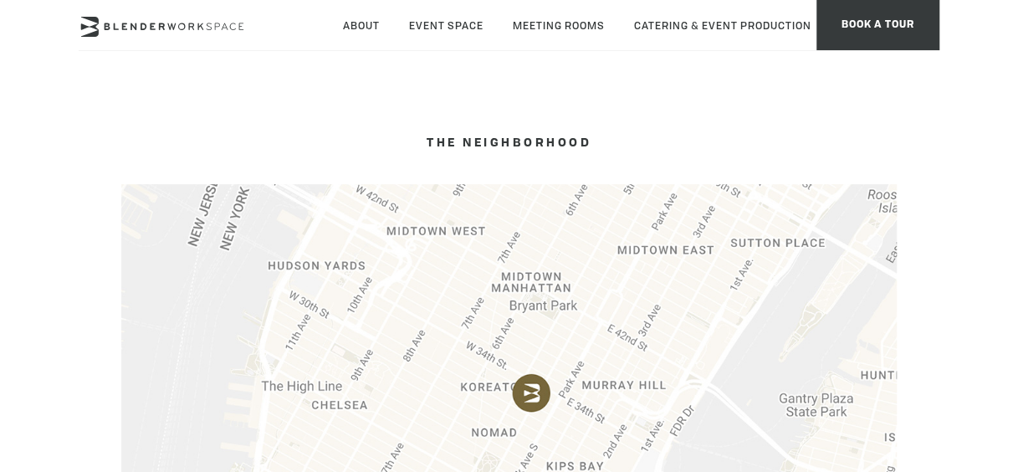
scroll to position [227, 0]
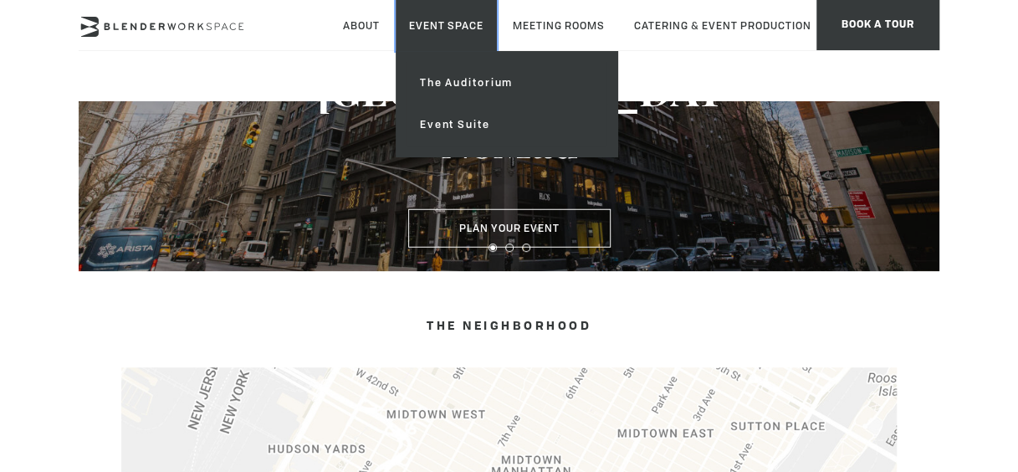
click at [435, 33] on link "Event Space" at bounding box center [446, 25] width 101 height 51
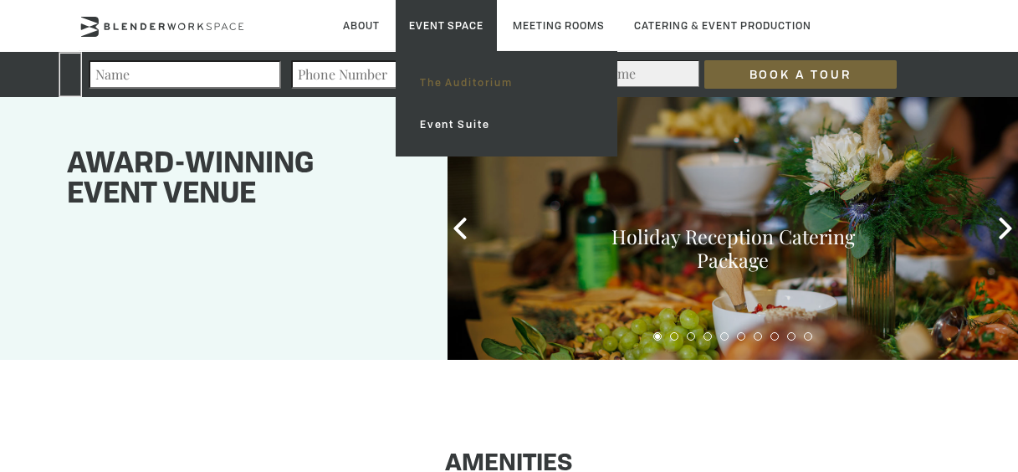
type div "[DATE]"
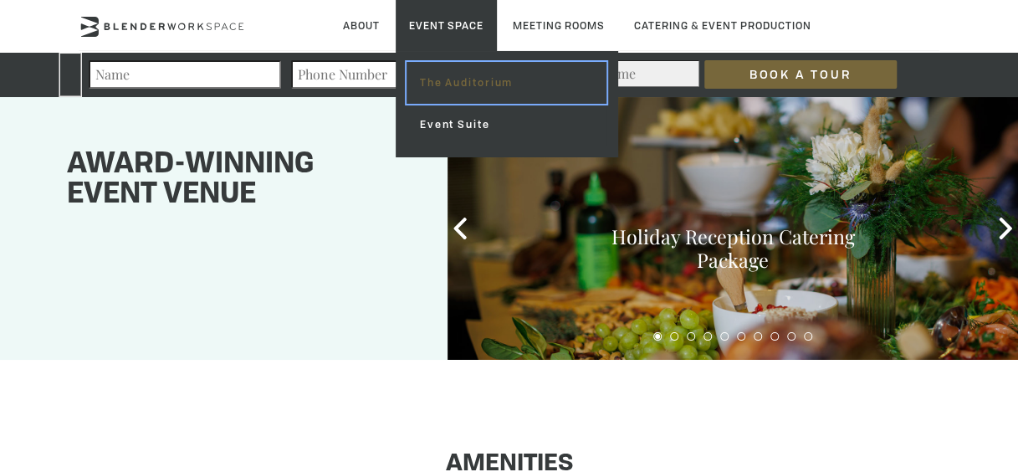
click at [473, 89] on link "The Auditorium" at bounding box center [506, 83] width 200 height 42
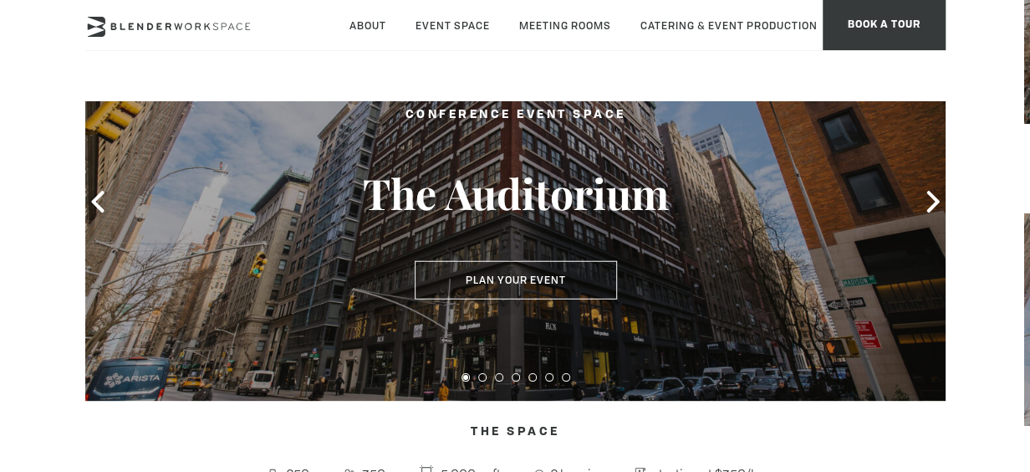
scroll to position [167, 0]
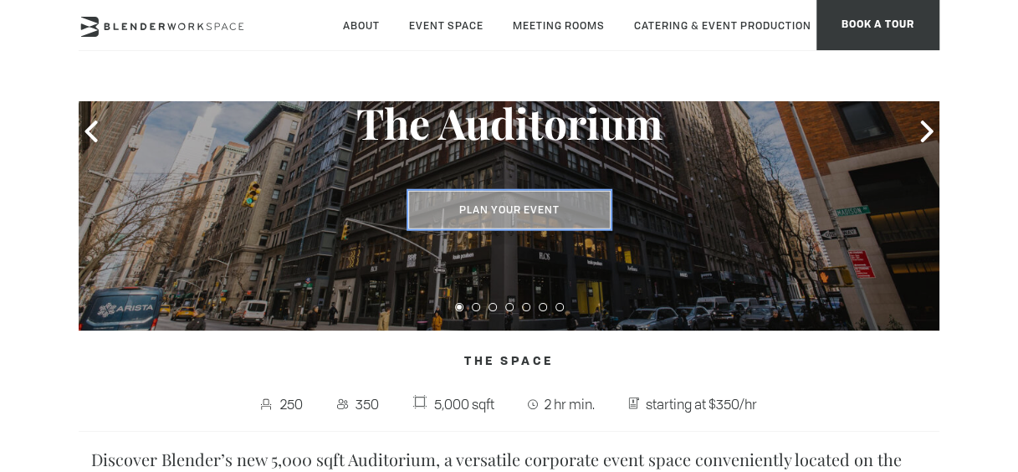
click at [528, 212] on button "Plan Your Event" at bounding box center [509, 210] width 202 height 38
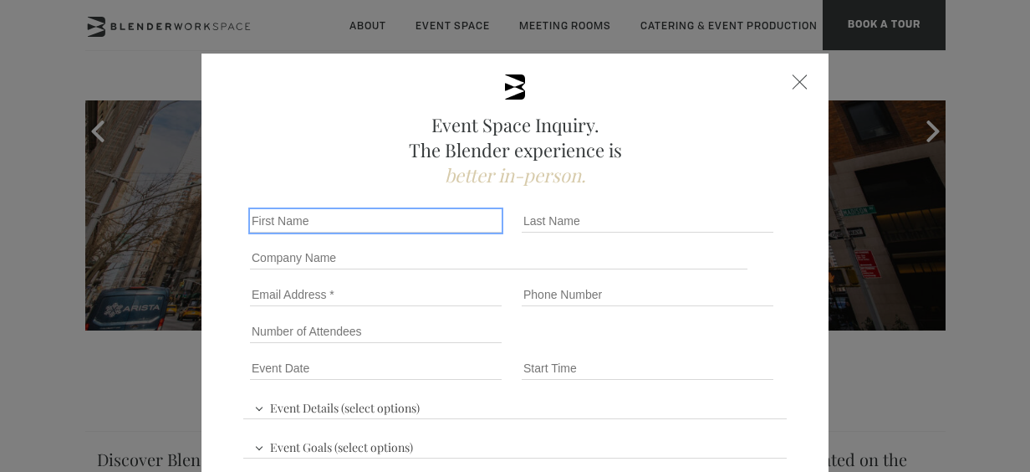
click at [358, 222] on input "First name *" at bounding box center [376, 220] width 252 height 23
type input "[PERSON_NAME]"
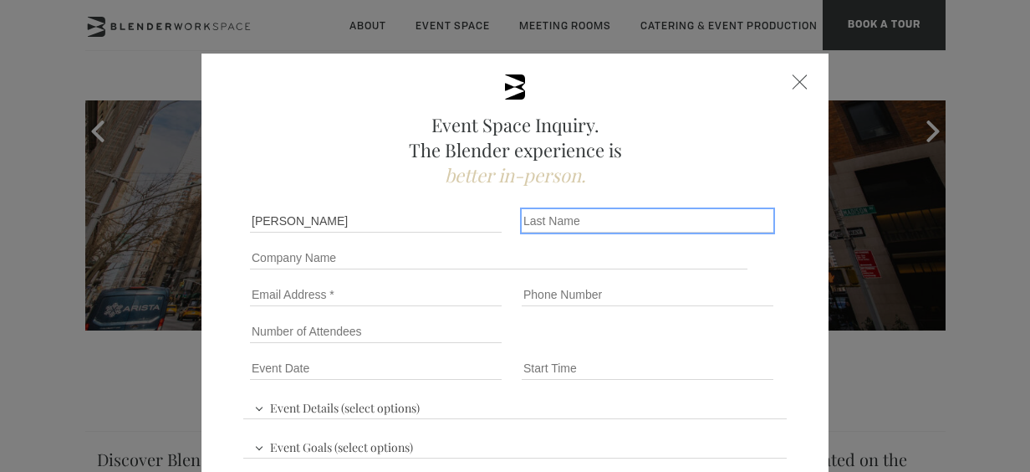
type input "[PERSON_NAME]"
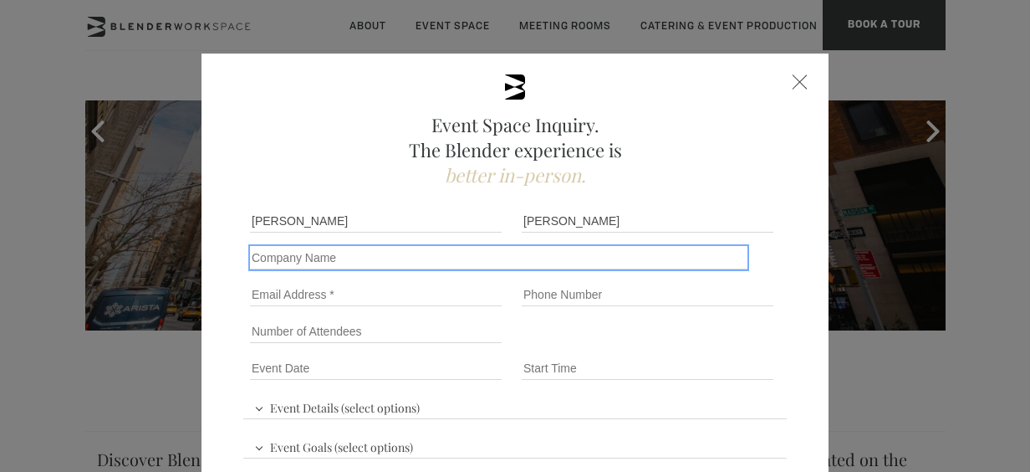
type input "Progyny"
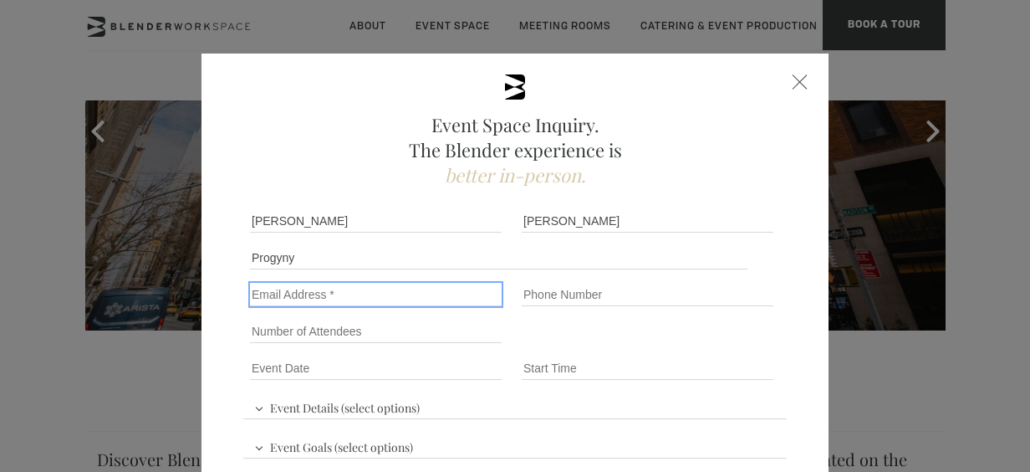
type input "[EMAIL_ADDRESS][PERSON_NAME][DOMAIN_NAME]"
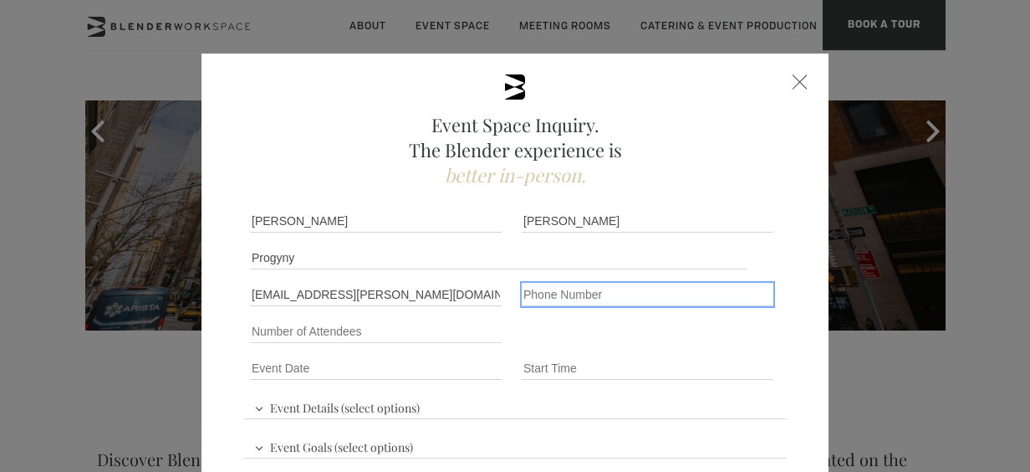
type input "19176998322"
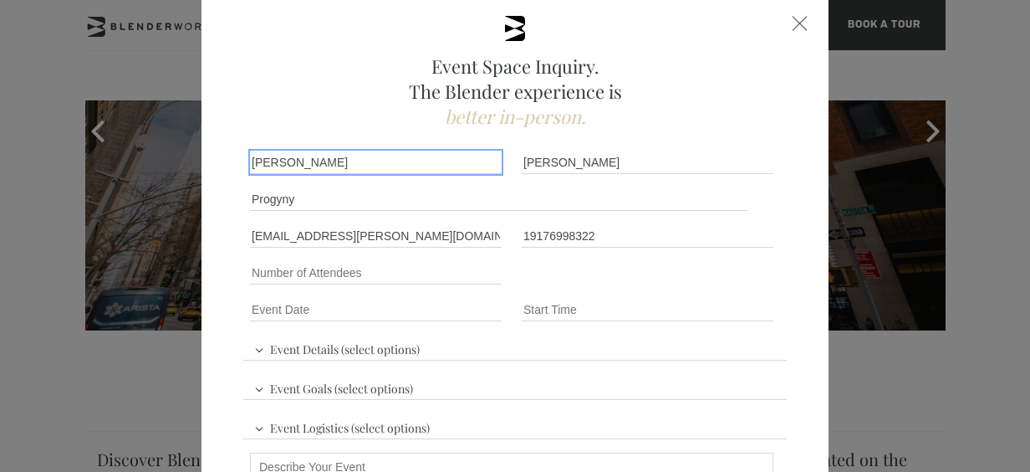
scroll to position [84, 0]
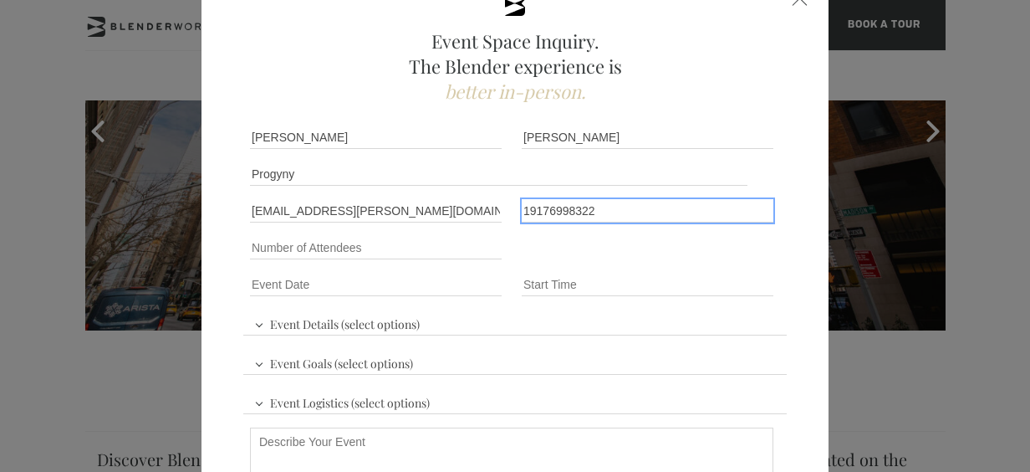
drag, startPoint x: 602, startPoint y: 211, endPoint x: 502, endPoint y: 210, distance: 100.4
click at [502, 210] on fieldset "Email [EMAIL_ADDRESS][PERSON_NAME][DOMAIN_NAME] Phone number [PHONE_NUMBER]" at bounding box center [515, 210] width 544 height 37
click at [796, 209] on div "Event Space Inquiry. The Blender experience is better in-person. Event Details …" at bounding box center [515, 328] width 627 height 716
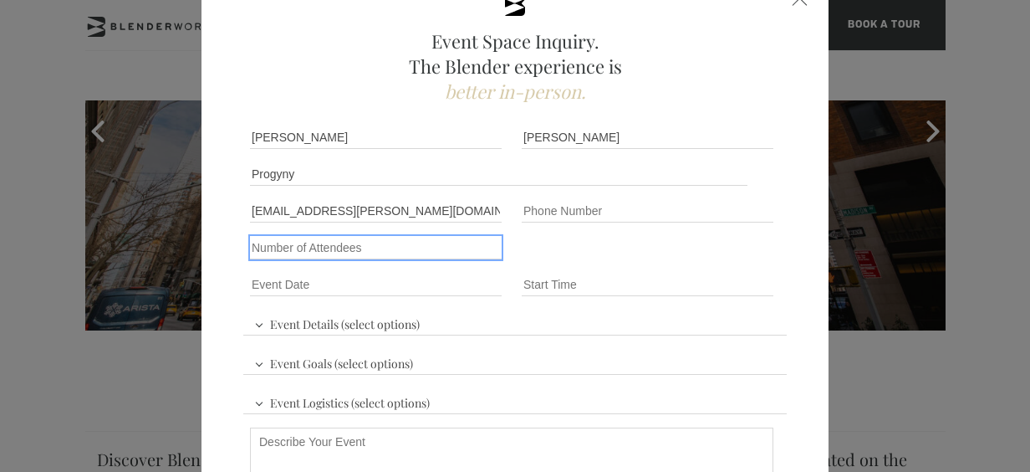
click at [346, 247] on input "Number of Attendees" at bounding box center [376, 247] width 252 height 23
type input "90"
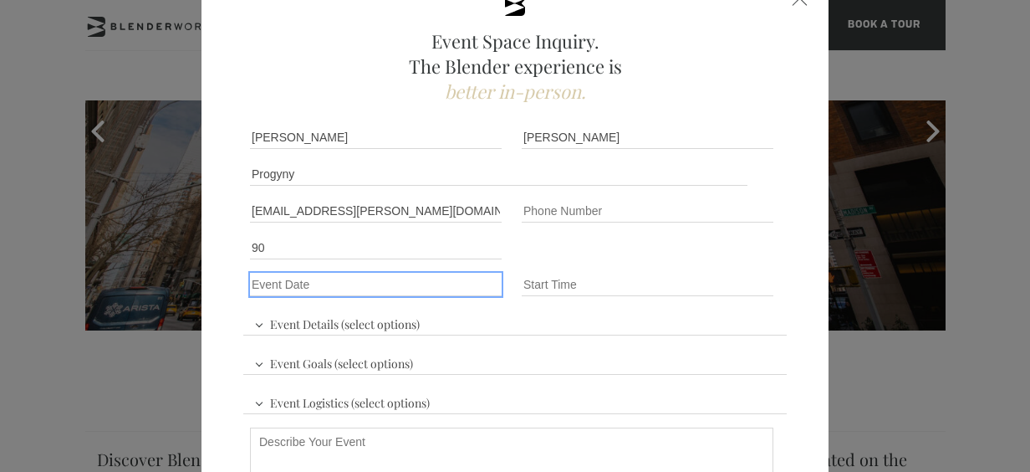
click at [337, 287] on input "Event Date *" at bounding box center [376, 284] width 252 height 23
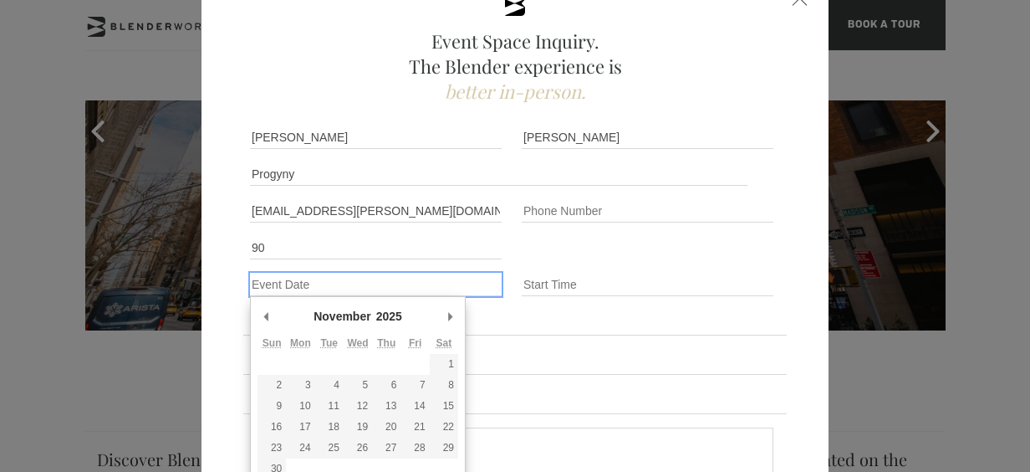
type div "[DATE]"
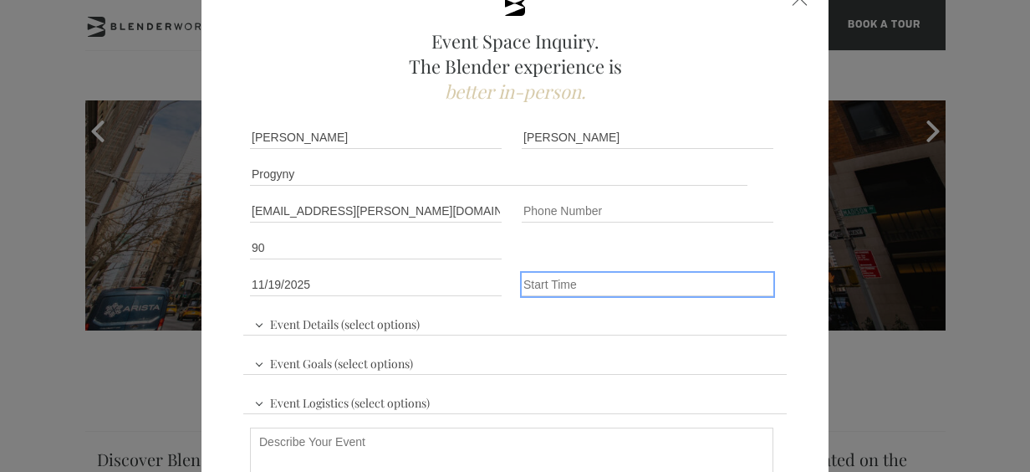
click at [589, 279] on input "Event Time" at bounding box center [648, 284] width 252 height 23
type input "8:00am"
click at [365, 327] on span "Event Details (select options)" at bounding box center [337, 321] width 174 height 25
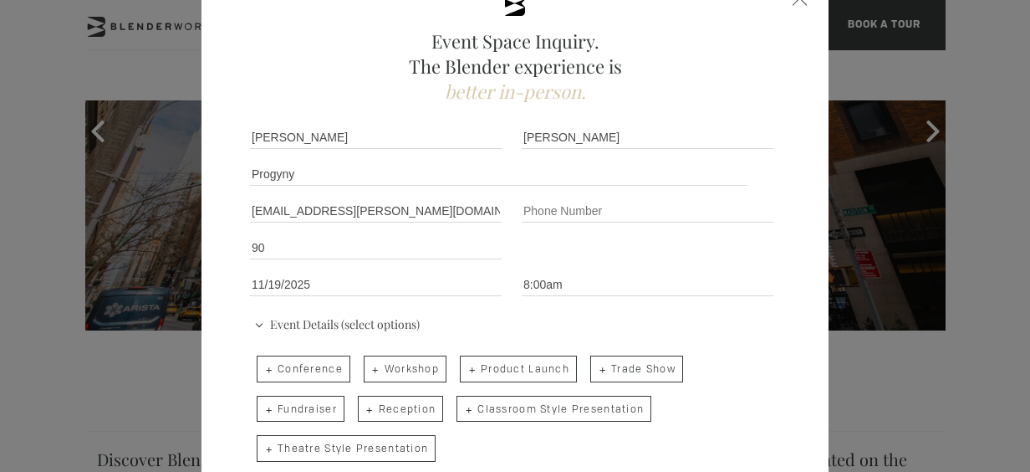
click at [294, 368] on span "Conference" at bounding box center [304, 368] width 94 height 27
click at [261, 368] on input "Conference" at bounding box center [255, 360] width 11 height 23
checkbox input "true"
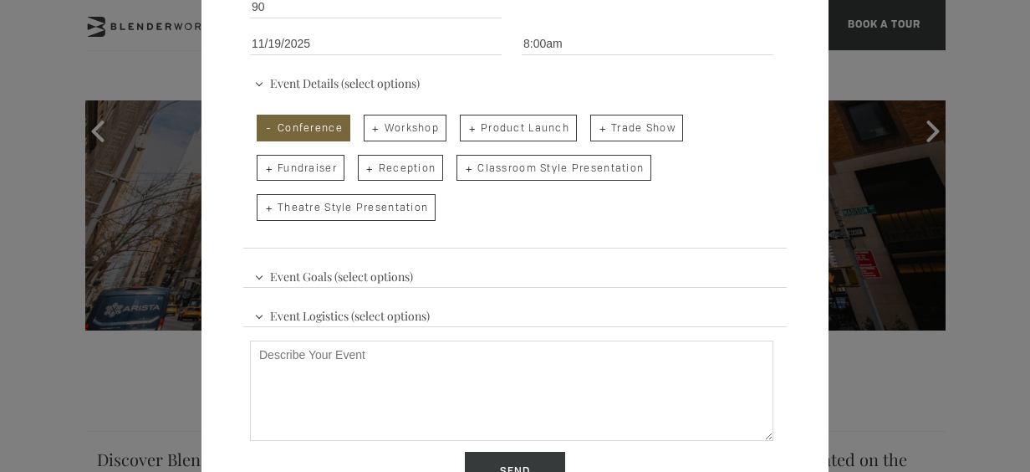
scroll to position [335, 0]
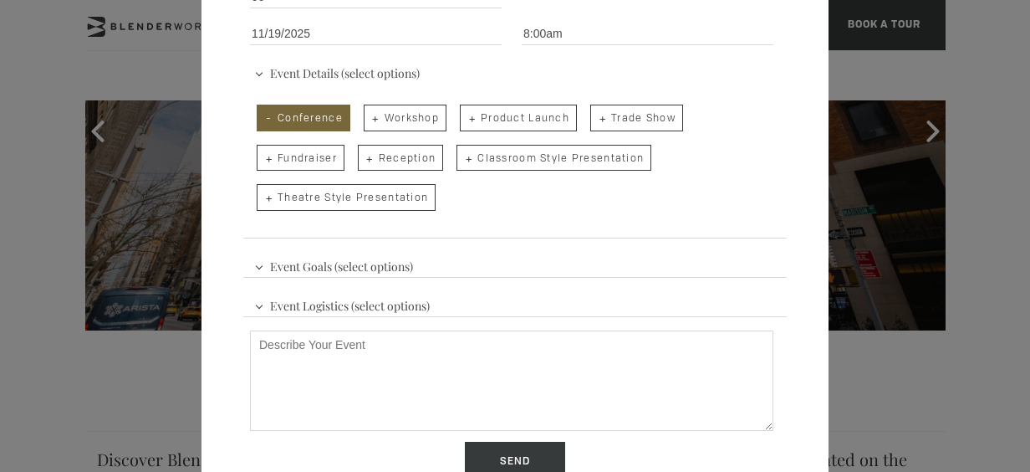
click at [407, 118] on span "Workshop" at bounding box center [405, 118] width 83 height 27
click at [368, 118] on input "Workshop" at bounding box center [362, 109] width 11 height 23
checkbox input "true"
click at [576, 167] on span "Classroom Style Presentation" at bounding box center [554, 158] width 195 height 27
click at [461, 161] on input "Classroom Style Presentation" at bounding box center [455, 149] width 11 height 23
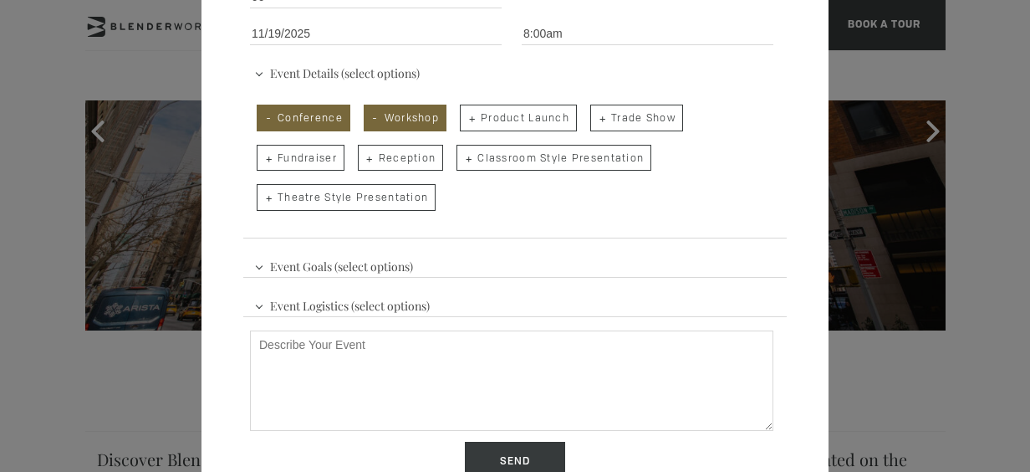
checkbox input "true"
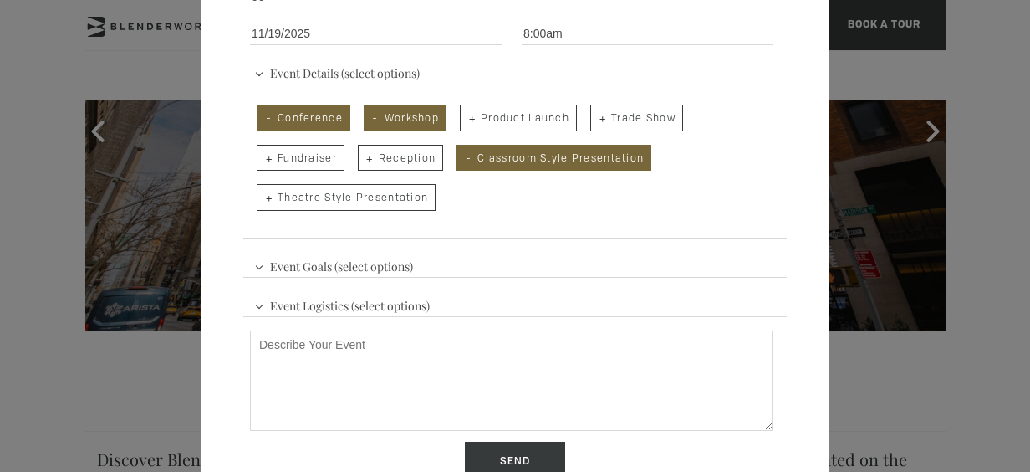
click at [319, 260] on span "Event Goals (select options)" at bounding box center [333, 264] width 167 height 25
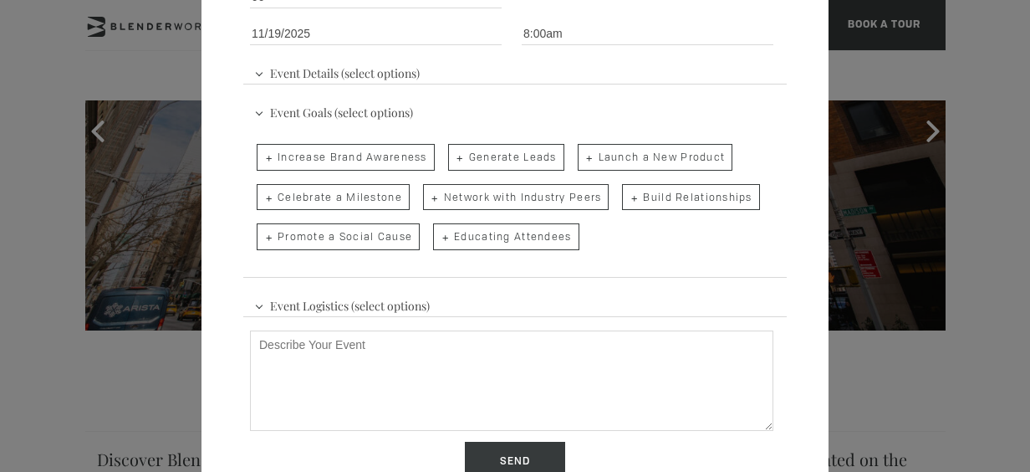
click at [328, 105] on span "Event Goals (select options)" at bounding box center [333, 110] width 167 height 25
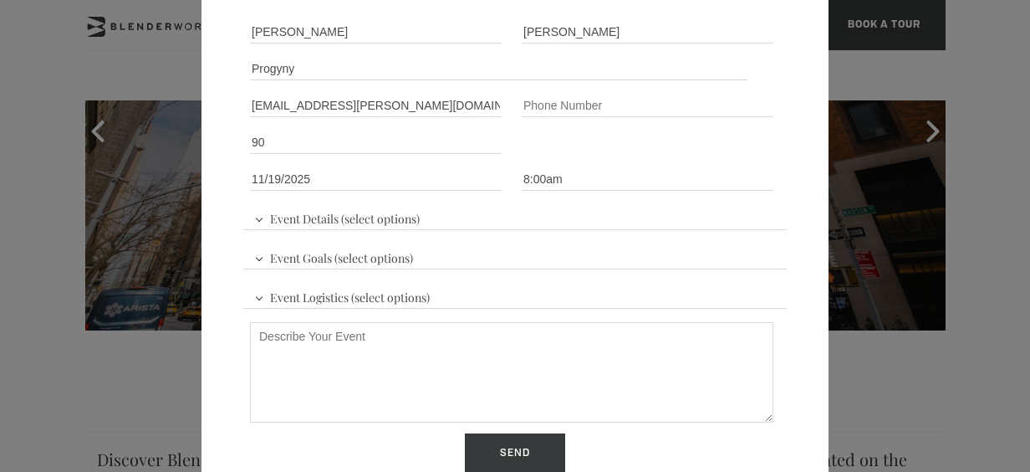
scroll to position [129, 0]
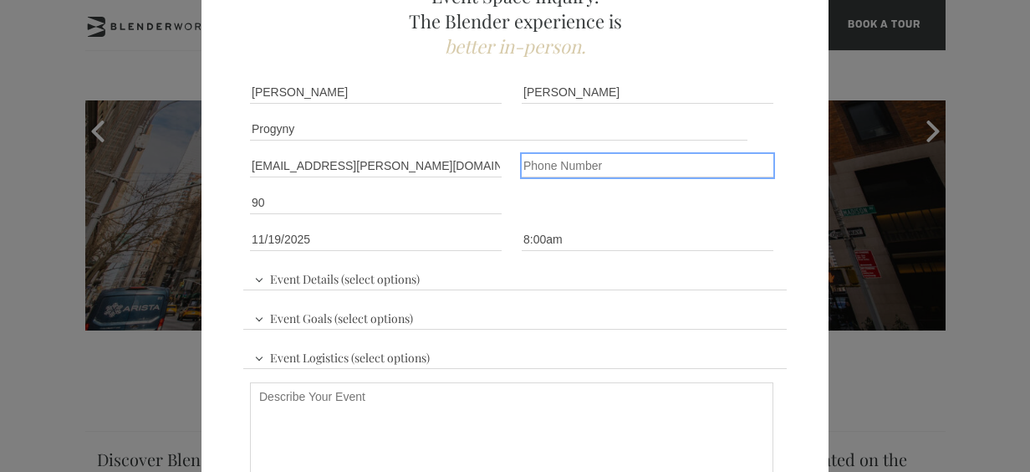
click at [600, 171] on input "Phone number" at bounding box center [648, 165] width 252 height 23
type input "9176998322"
click at [793, 153] on div "Event Space Inquiry. The Blender experience is better in-person. Event Details …" at bounding box center [515, 283] width 627 height 716
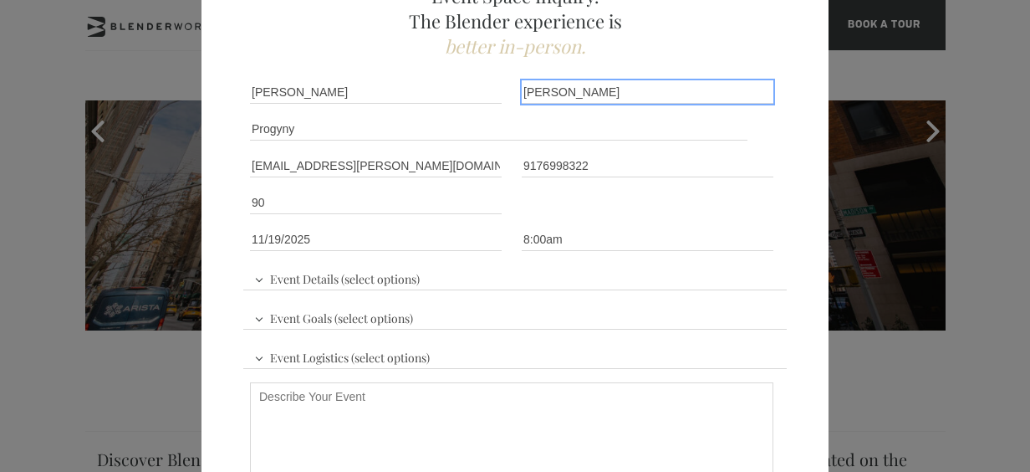
drag, startPoint x: 595, startPoint y: 91, endPoint x: 516, endPoint y: 91, distance: 79.5
click at [522, 91] on input "[PERSON_NAME]" at bounding box center [648, 91] width 252 height 23
type input "[PERSON_NAME]"
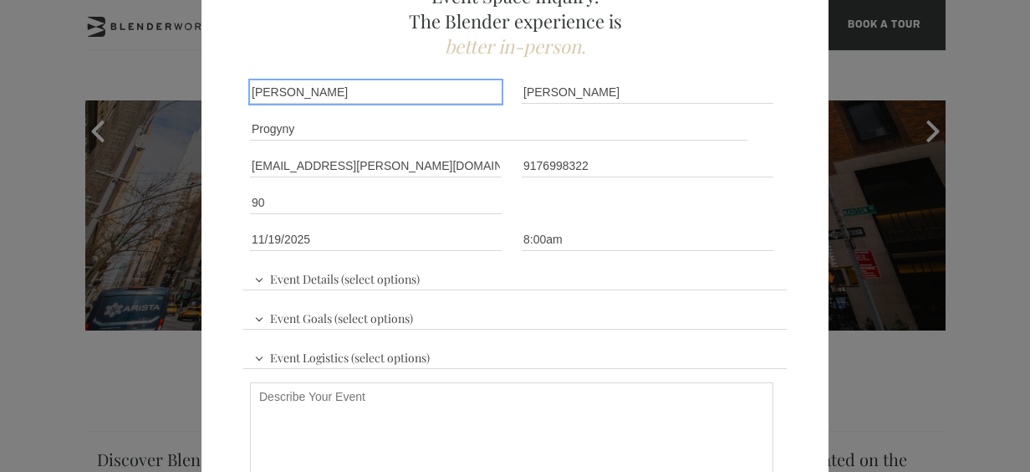
click at [393, 92] on input "[PERSON_NAME]" at bounding box center [376, 91] width 252 height 23
drag, startPoint x: 385, startPoint y: 94, endPoint x: 186, endPoint y: 93, distance: 199.0
click at [187, 93] on div "Event Space Inquiry. The Blender experience is better in-person. Event Details …" at bounding box center [515, 236] width 1030 height 472
type input "Flora"
click at [712, 62] on div "Event Space Inquiry. The Blender experience is better in-person. Event Details …" at bounding box center [515, 283] width 627 height 716
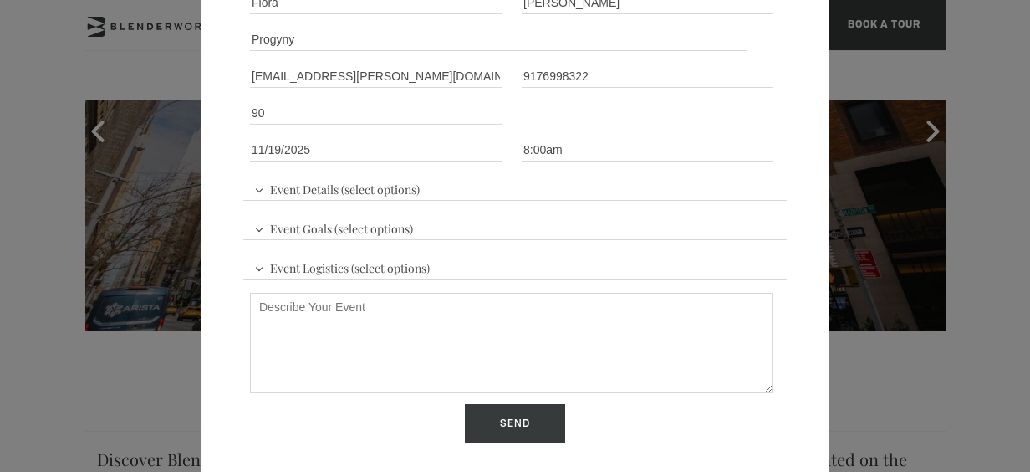
scroll to position [296, 0]
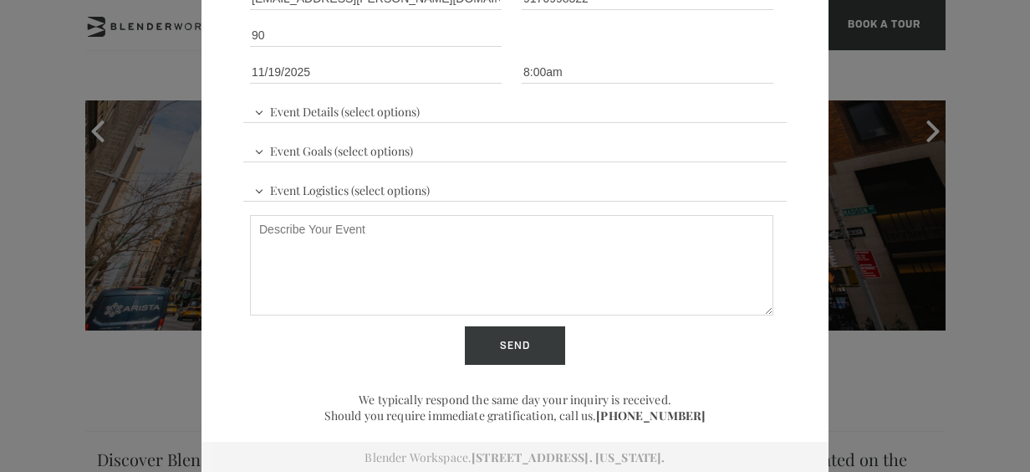
click at [453, 250] on textarea "Describe Your Event" at bounding box center [512, 265] width 524 height 100
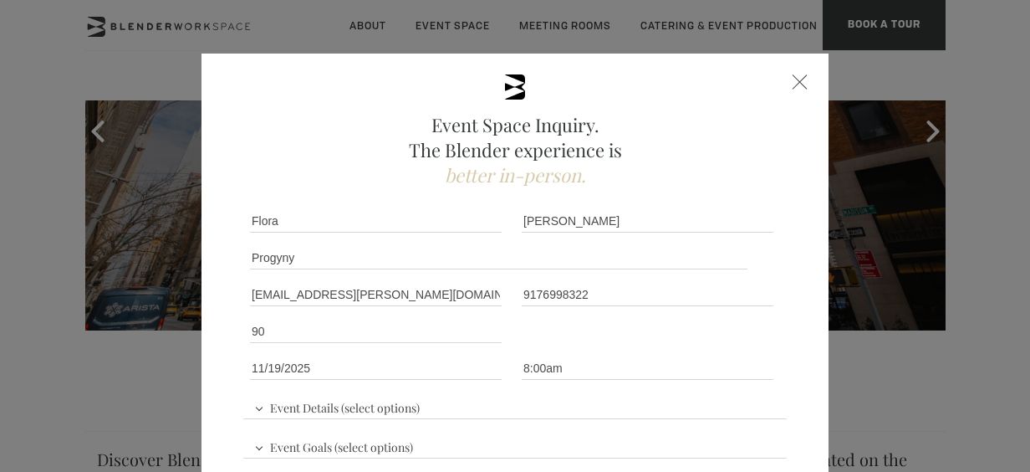
scroll to position [251, 0]
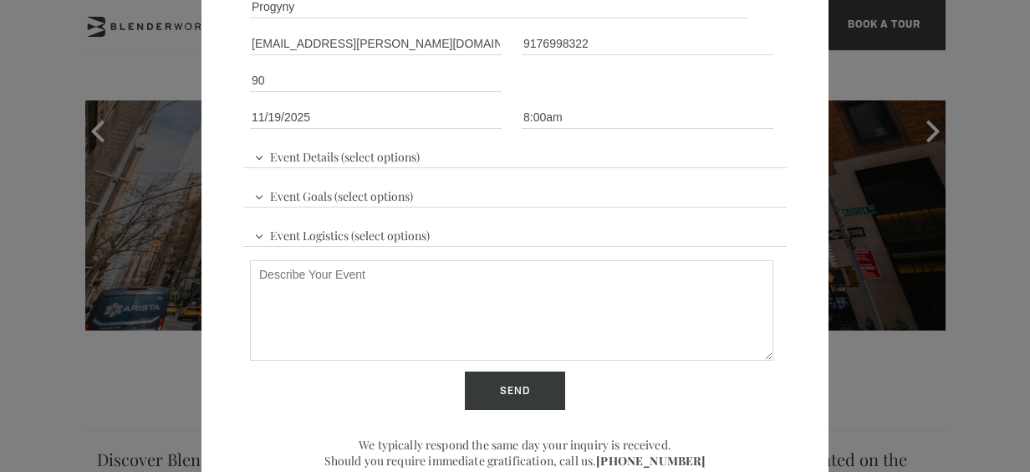
click at [361, 130] on div "Event Date * November January February March April May June July August Septemb…" at bounding box center [379, 117] width 272 height 37
click at [357, 146] on span "Event Details (select options)" at bounding box center [337, 154] width 174 height 25
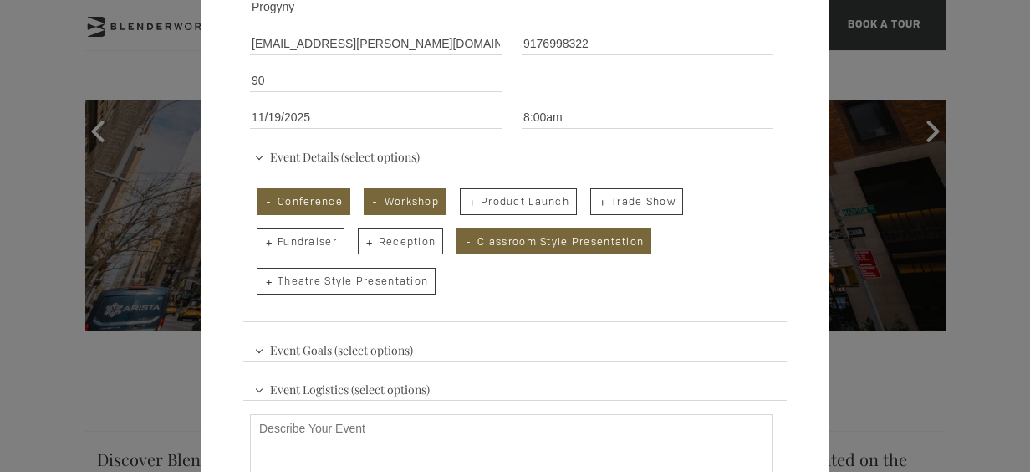
click at [340, 161] on span "Event Details (select options)" at bounding box center [337, 154] width 174 height 25
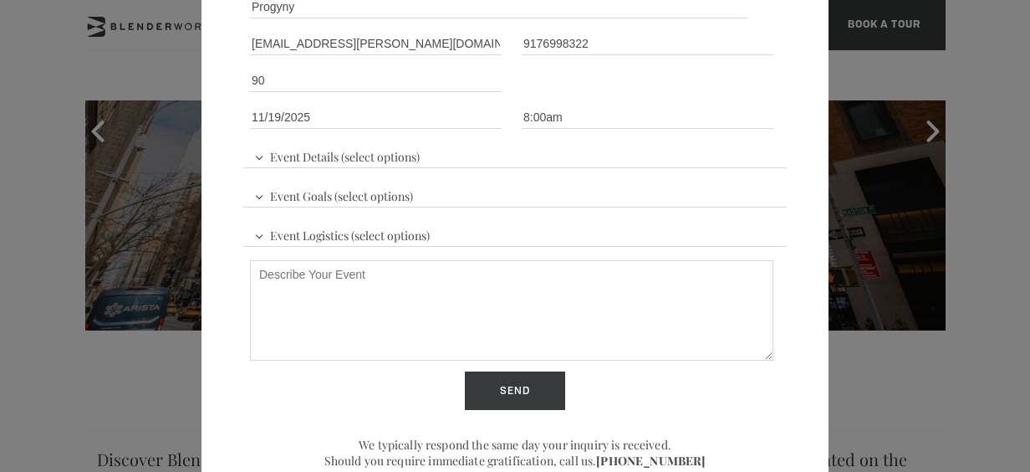
click at [386, 299] on textarea "Describe Your Event" at bounding box center [512, 310] width 524 height 100
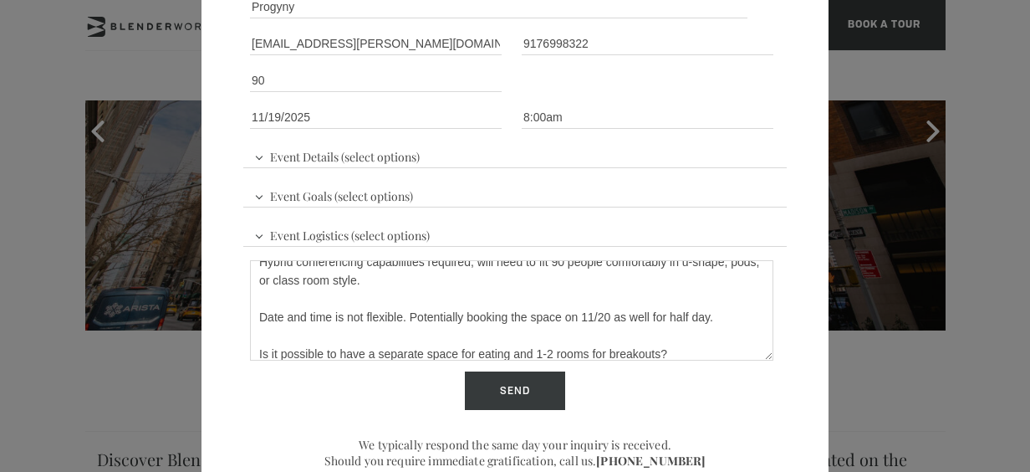
scroll to position [13, 0]
type textarea "Hybrid conferencing capabilities required, will need to fit 90 people comfortab…"
click at [512, 386] on input "Send" at bounding box center [515, 390] width 100 height 38
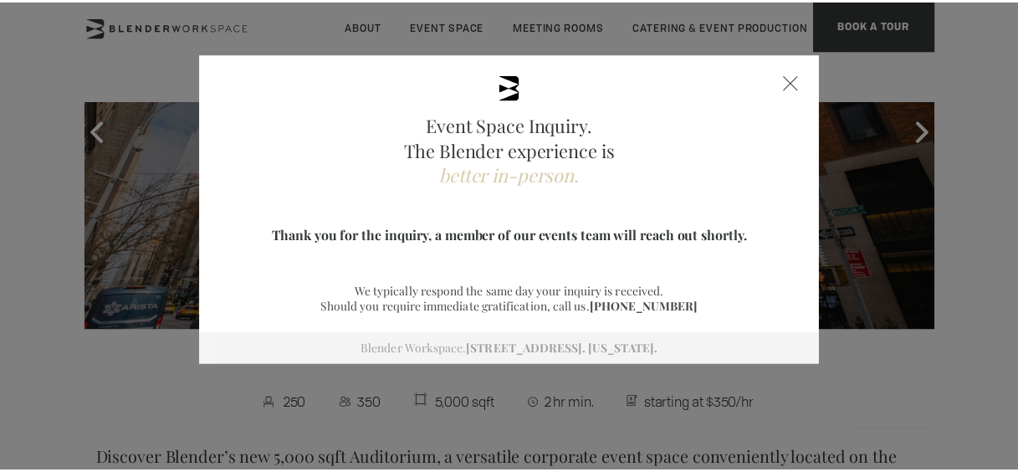
scroll to position [0, 0]
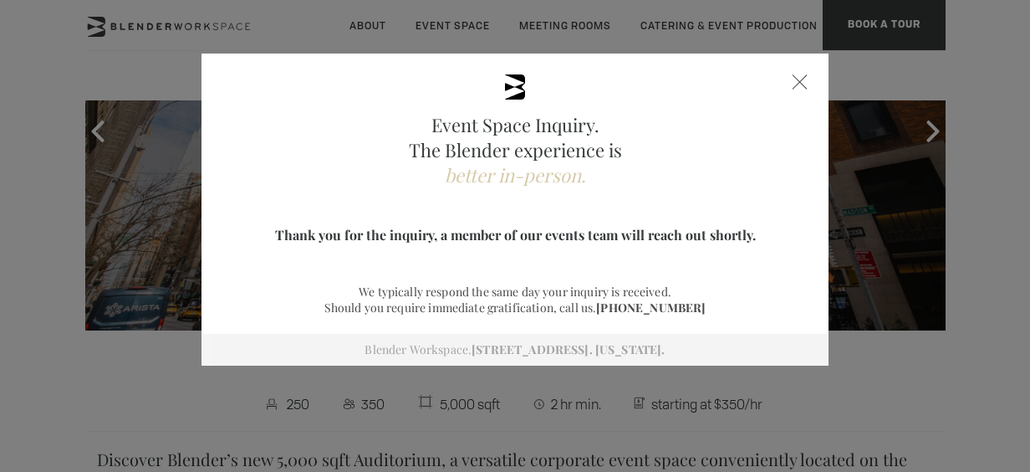
click at [815, 77] on div "Event Space Inquiry. The Blender experience is better in-person. Event Details …" at bounding box center [515, 210] width 627 height 312
click at [788, 74] on div "Event Space Inquiry. The Blender experience is better in-person. Event Details …" at bounding box center [515, 210] width 627 height 312
click at [784, 84] on div "Event Space Inquiry. The Blender experience is better in-person. Event Details …" at bounding box center [515, 210] width 627 height 312
click at [794, 85] on div at bounding box center [800, 81] width 15 height 15
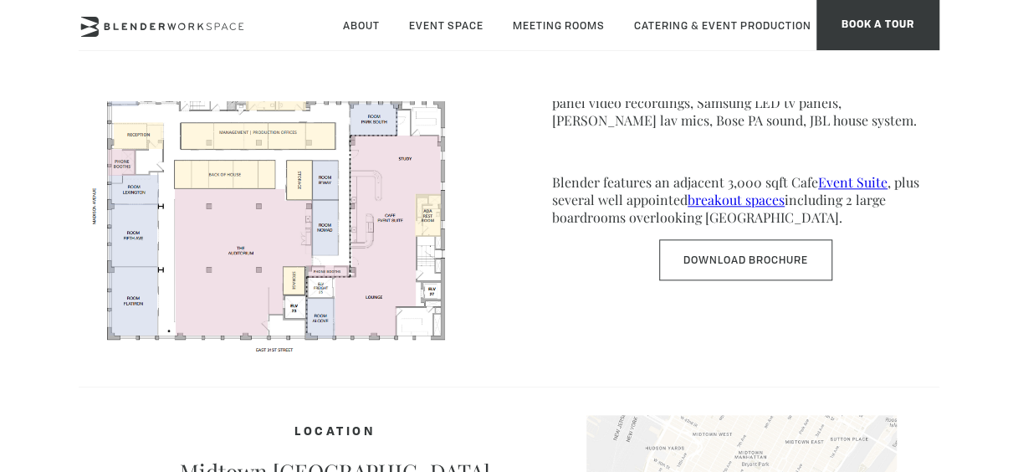
scroll to position [669, 0]
